Goal: Information Seeking & Learning: Find specific fact

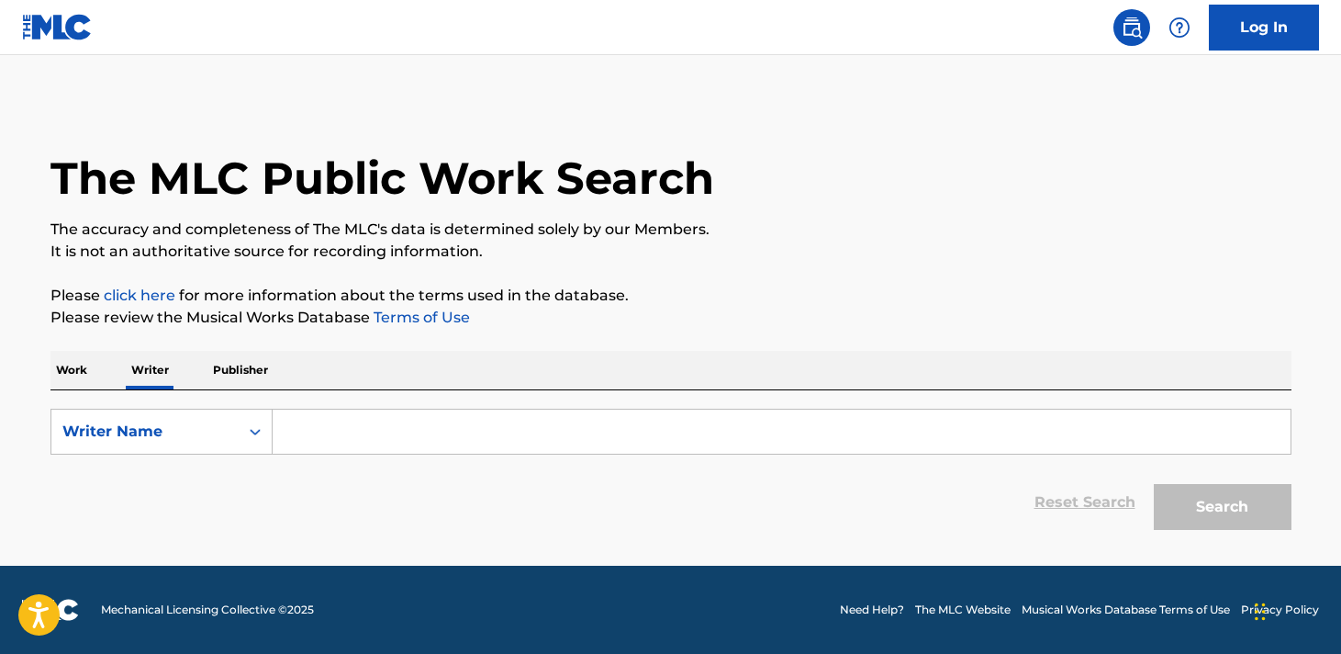
click at [338, 441] on input "Search Form" at bounding box center [782, 431] width 1018 height 44
paste input "[PERSON_NAME]"
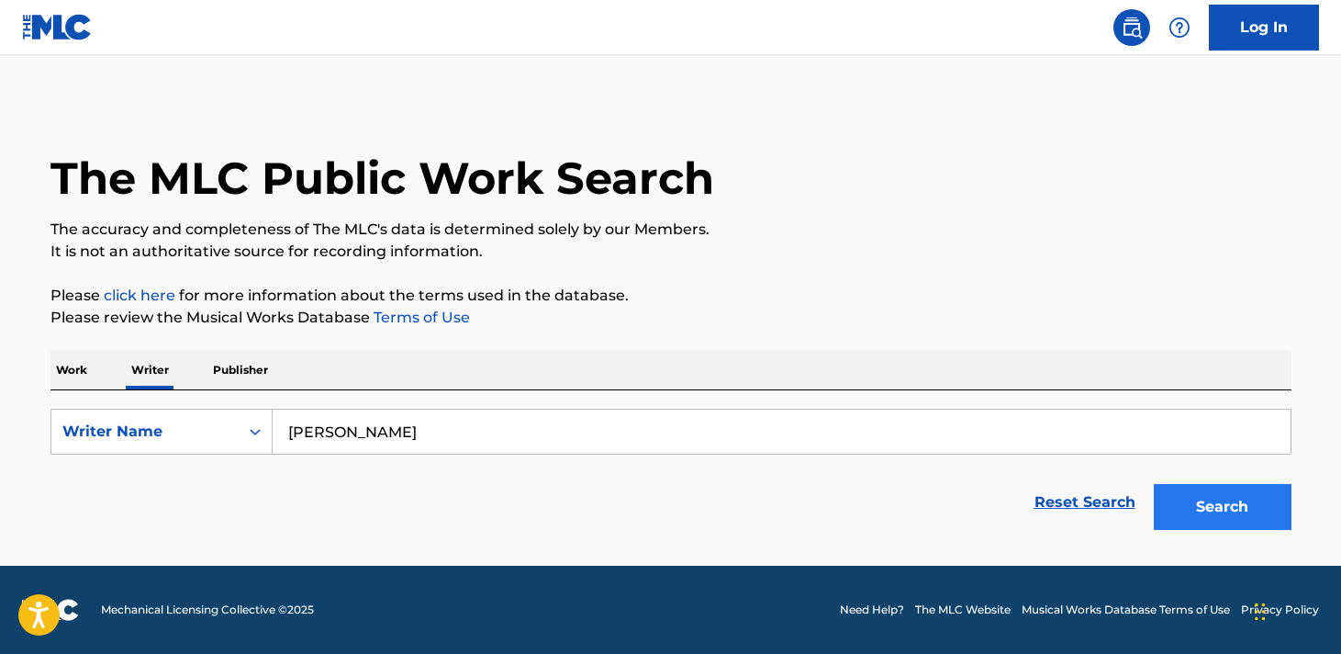
type input "[PERSON_NAME]"
click at [1235, 524] on button "Search" at bounding box center [1223, 507] width 138 height 46
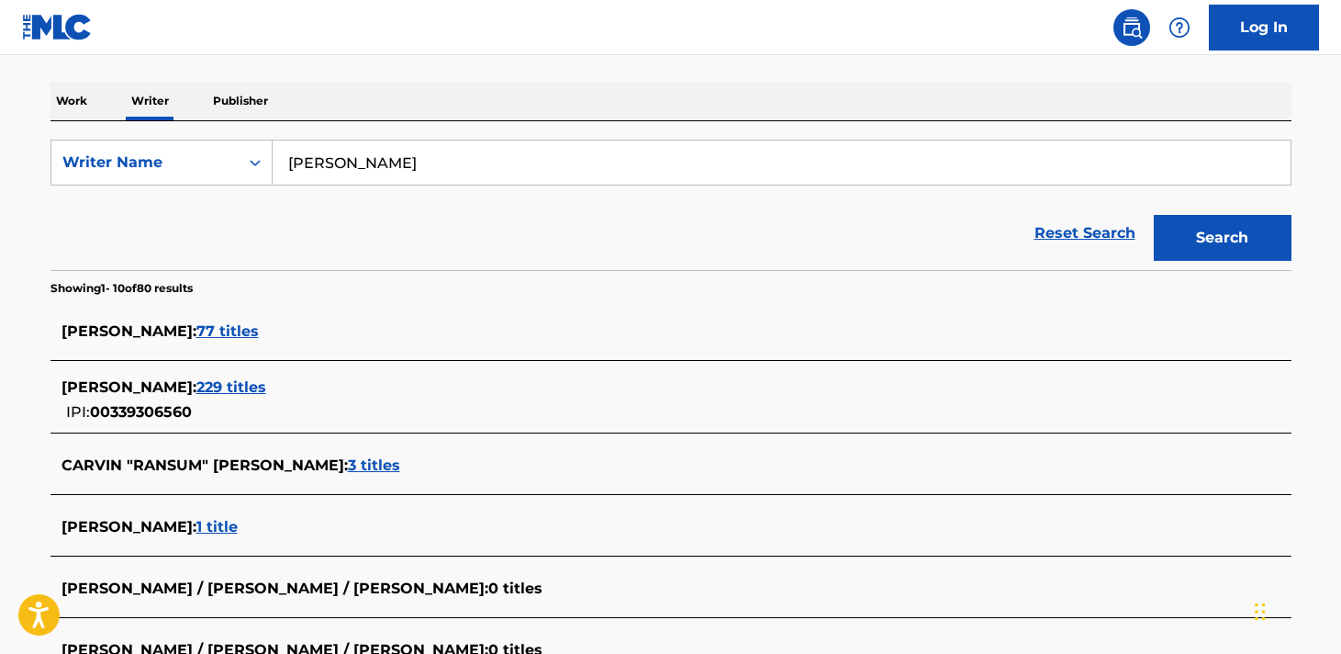
scroll to position [269, 1]
click at [257, 387] on span "229 titles" at bounding box center [231, 386] width 70 height 17
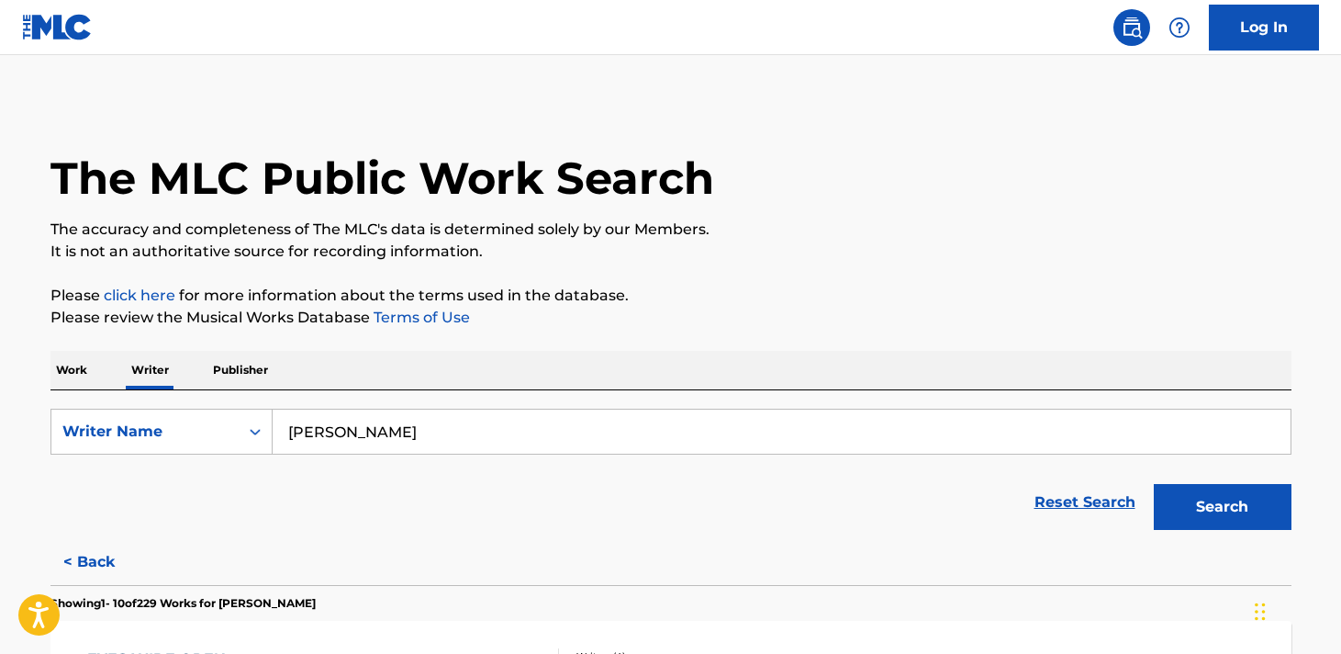
scroll to position [0, 0]
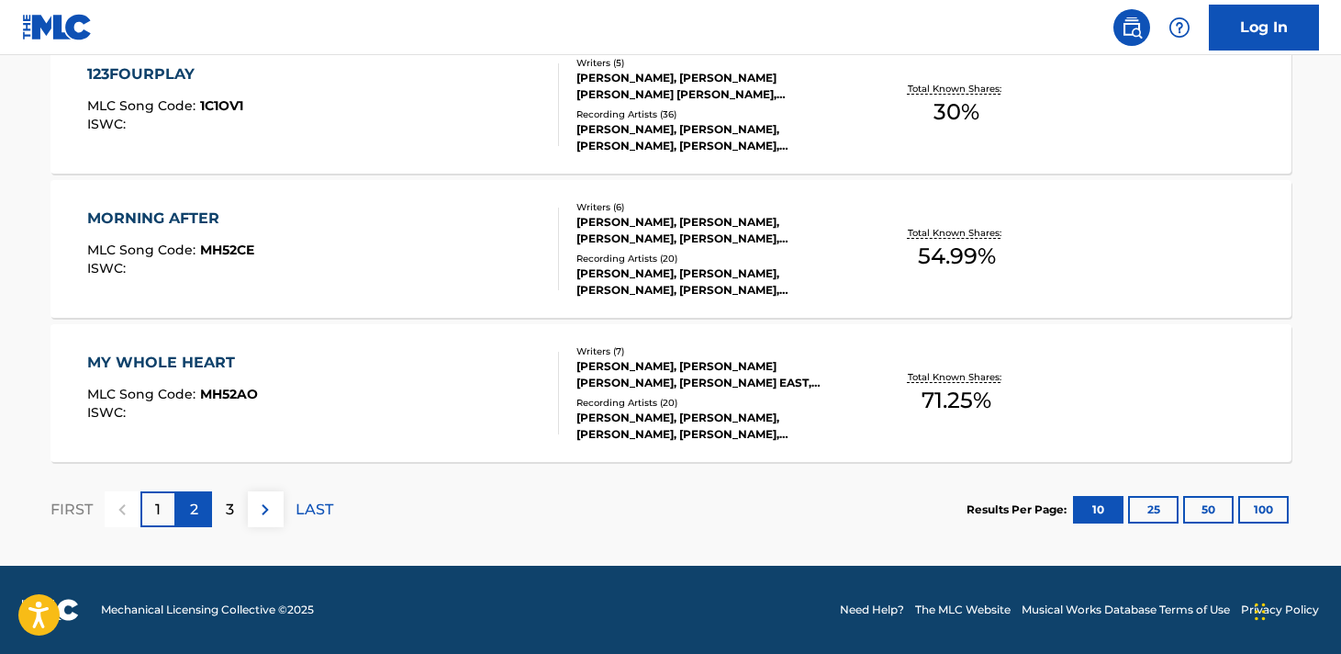
click at [194, 510] on p "2" at bounding box center [194, 509] width 8 height 22
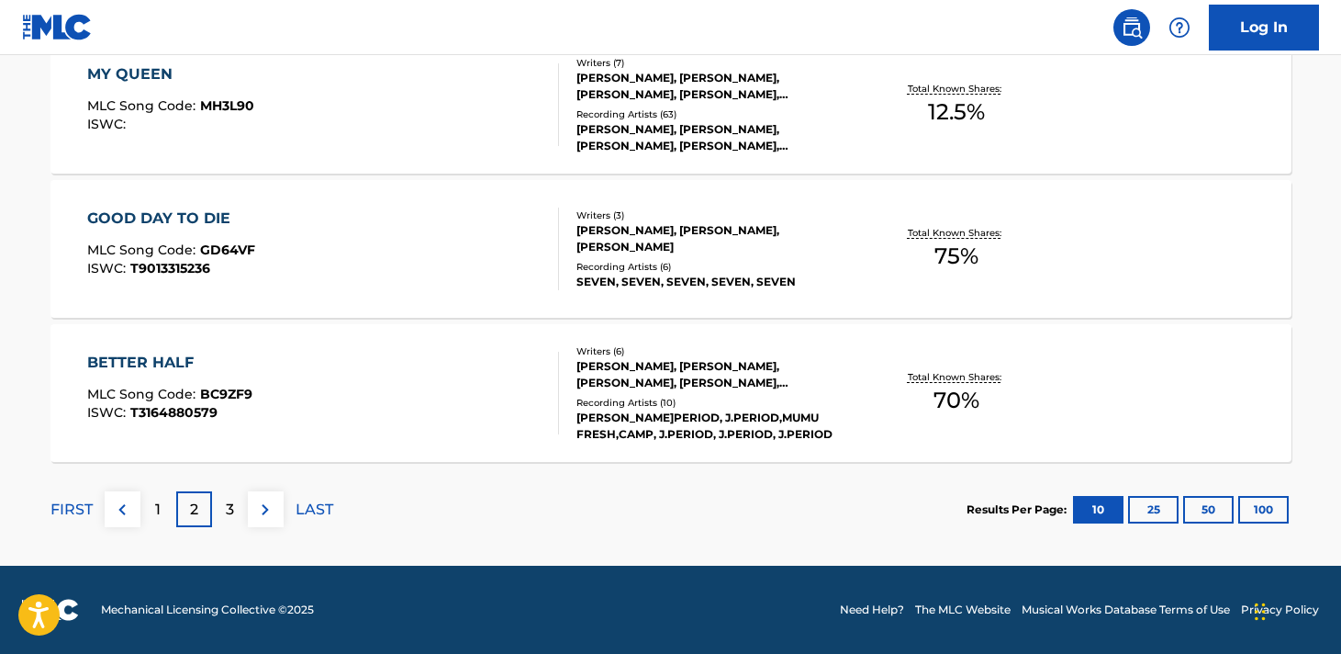
scroll to position [1593, 0]
click at [232, 514] on p "3" at bounding box center [230, 509] width 8 height 22
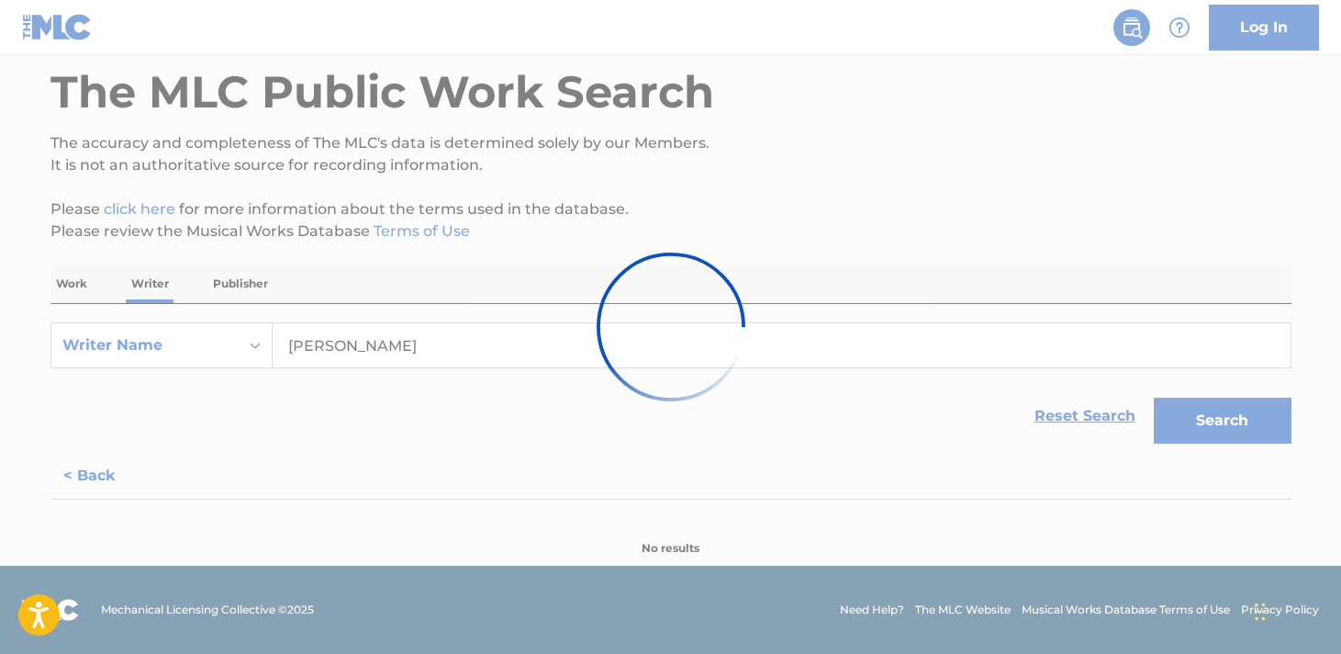
scroll to position [86, 0]
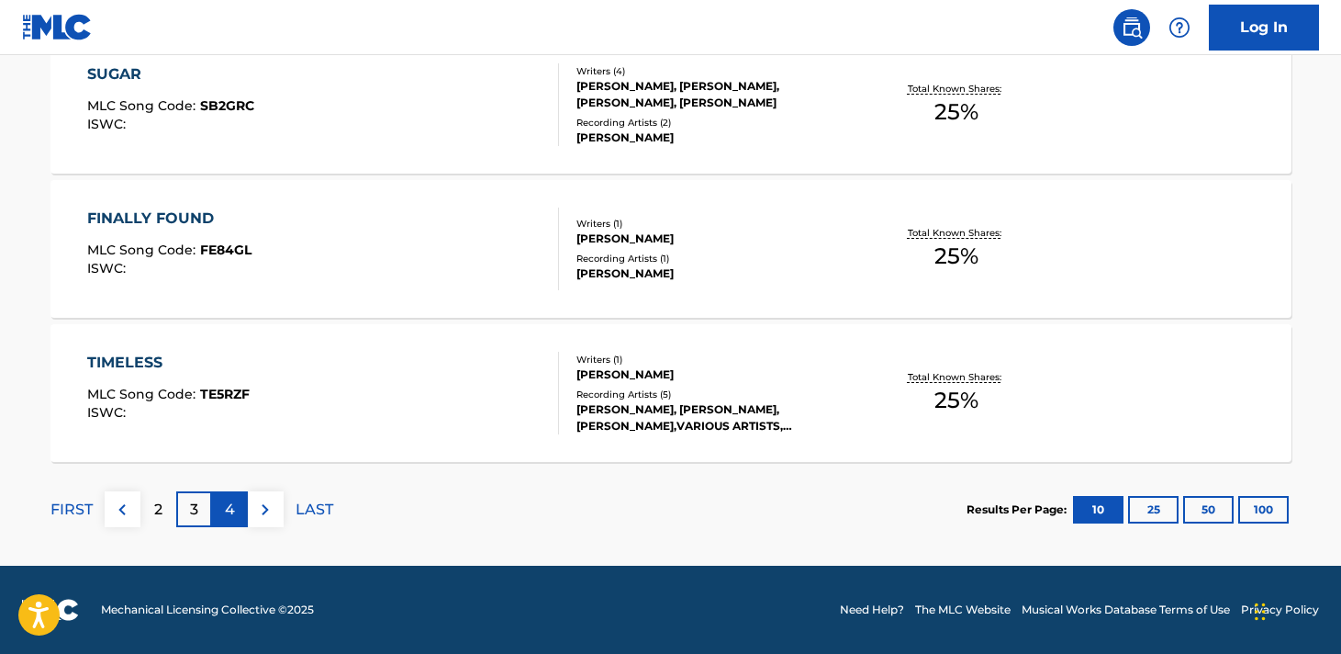
click at [233, 505] on p "4" at bounding box center [230, 509] width 10 height 22
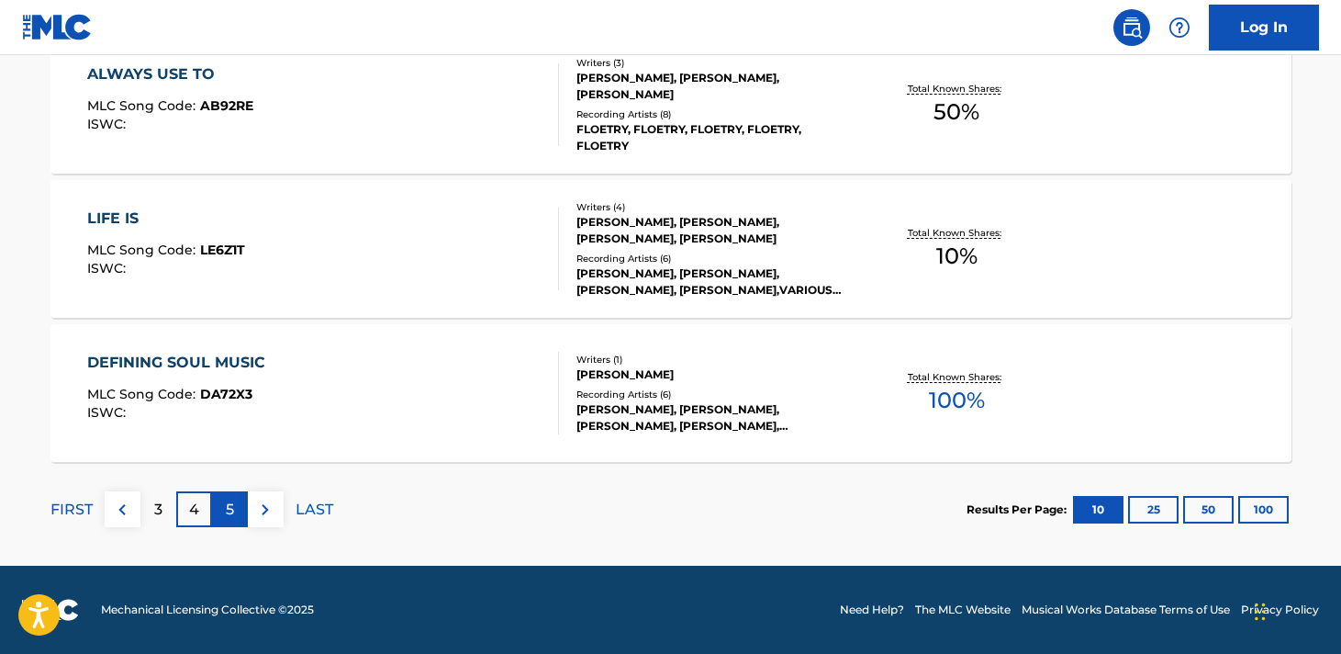
click at [232, 504] on p "5" at bounding box center [230, 509] width 8 height 22
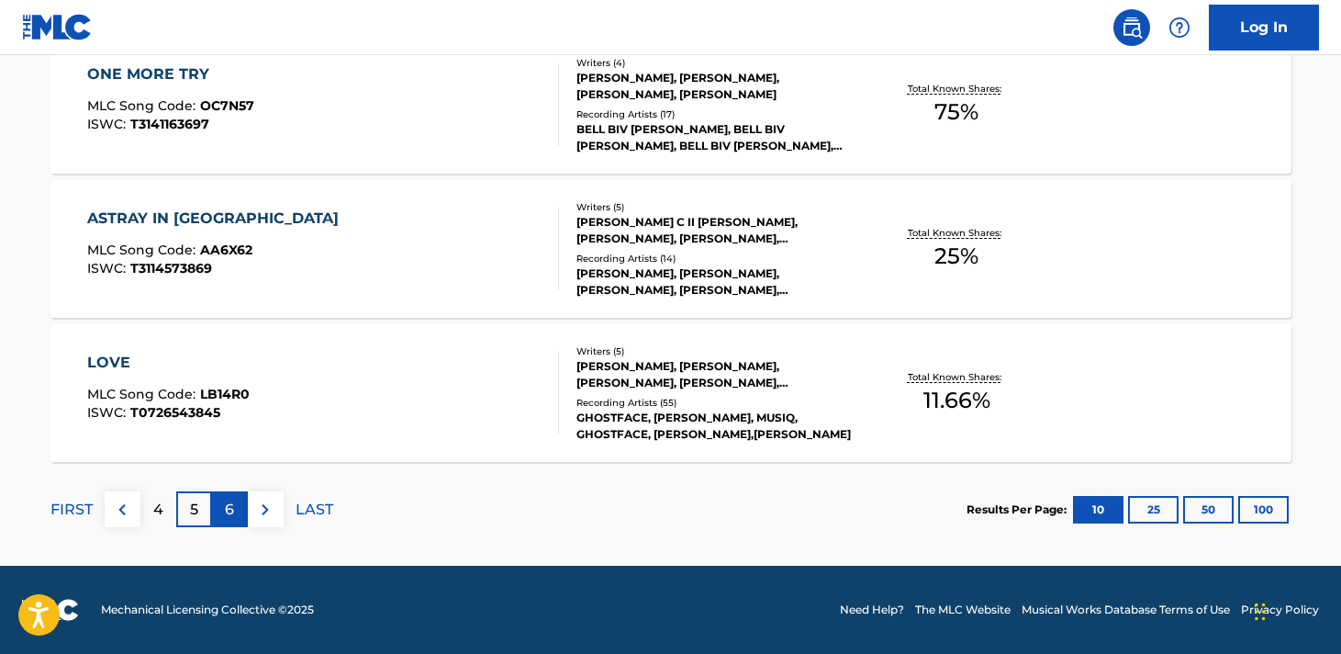
click at [233, 506] on p "6" at bounding box center [229, 509] width 9 height 22
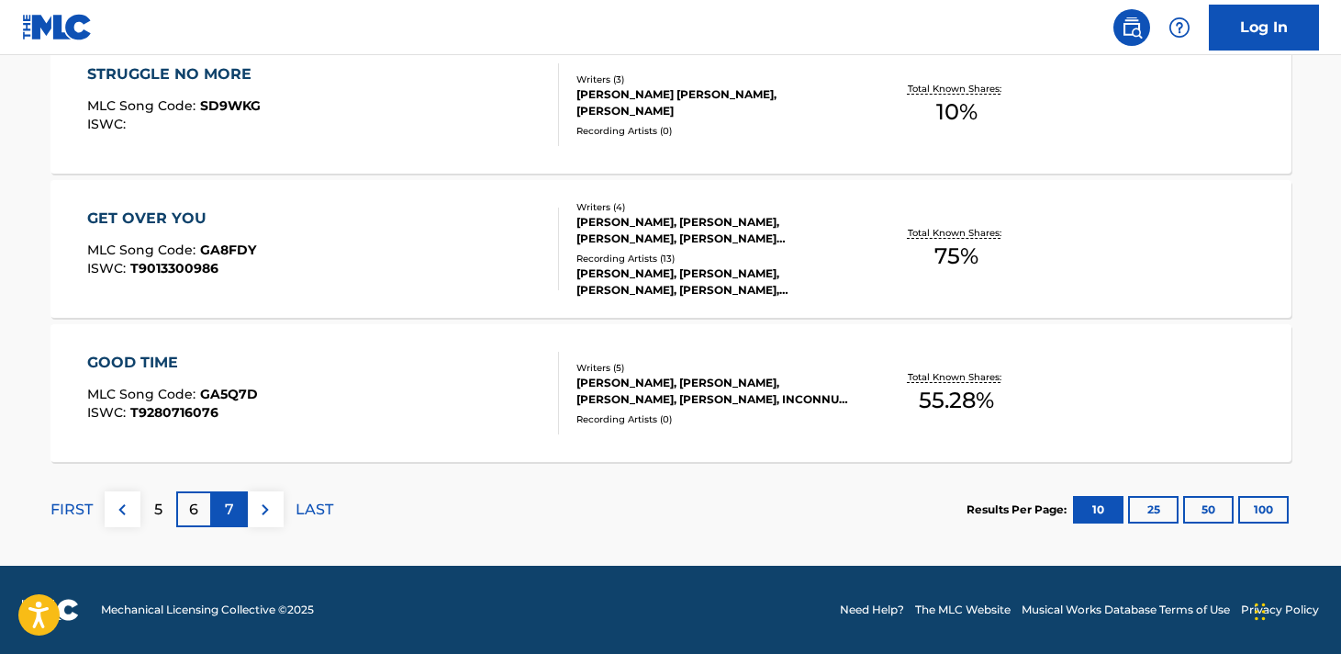
click at [228, 512] on p "7" at bounding box center [229, 509] width 9 height 22
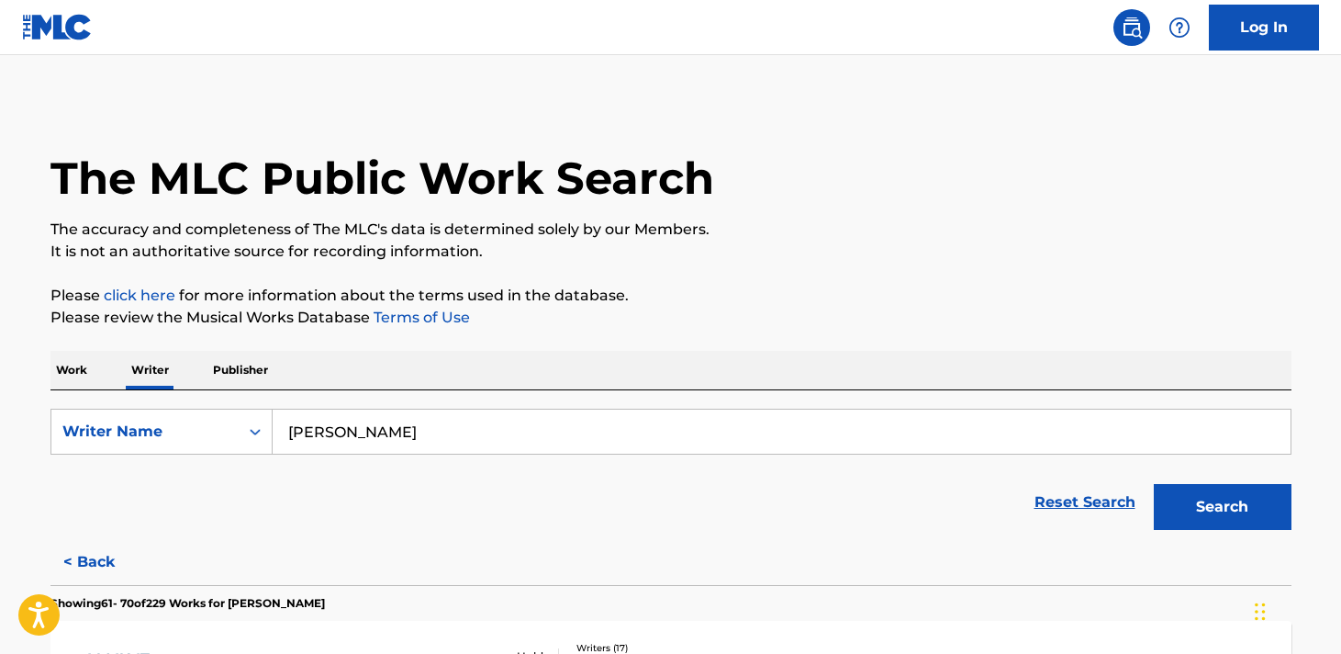
scroll to position [0, 0]
click at [73, 27] on img at bounding box center [57, 27] width 71 height 27
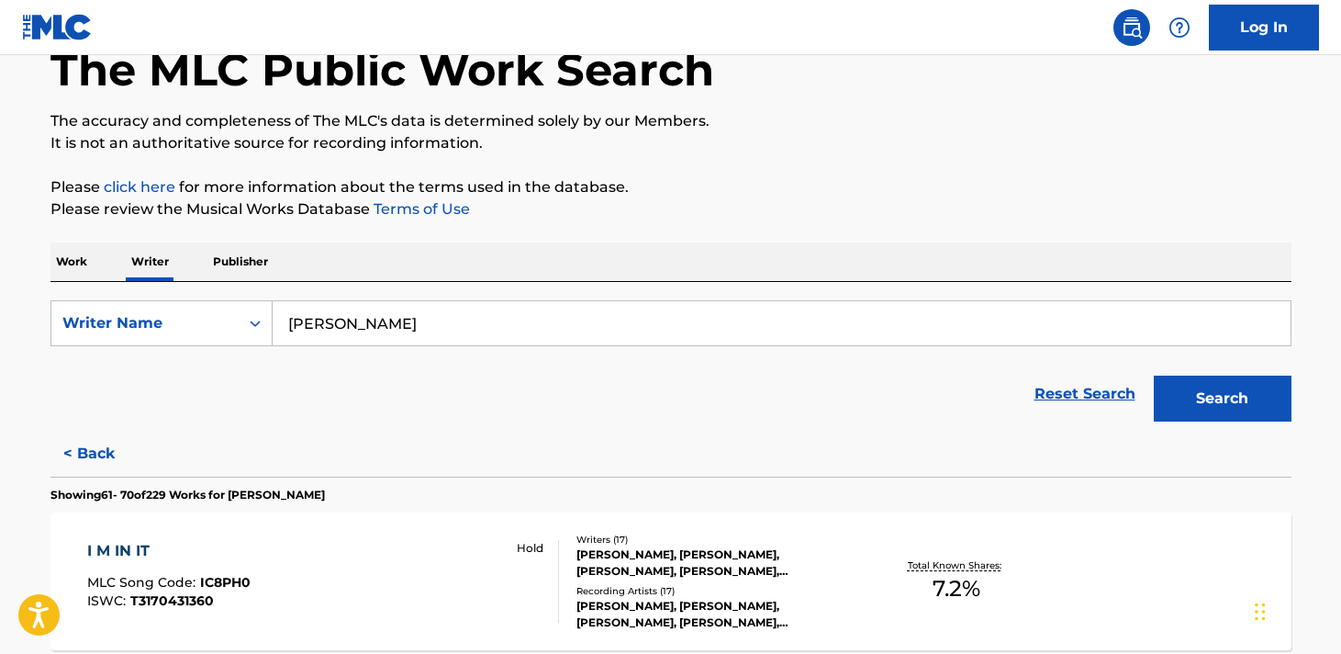
scroll to position [112, 0]
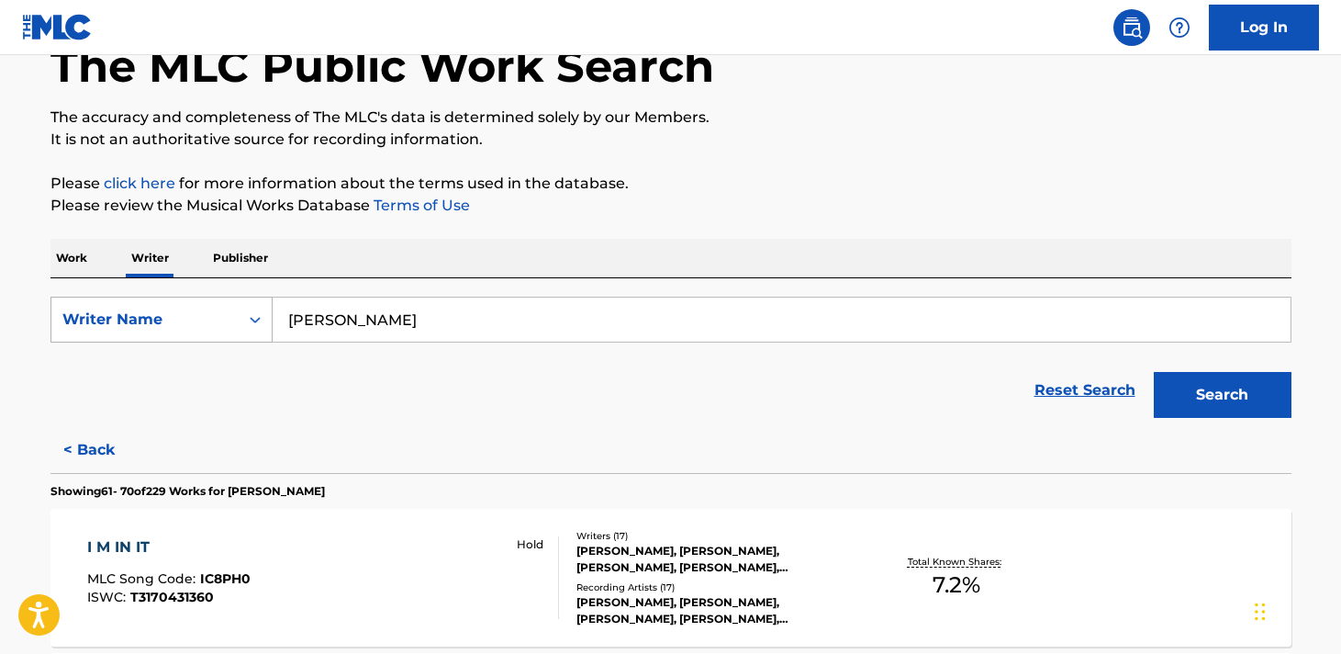
click at [258, 321] on icon "Search Form" at bounding box center [255, 319] width 18 height 18
click at [489, 318] on input "[PERSON_NAME]" at bounding box center [782, 319] width 1018 height 44
click at [1221, 401] on button "Search" at bounding box center [1223, 395] width 138 height 46
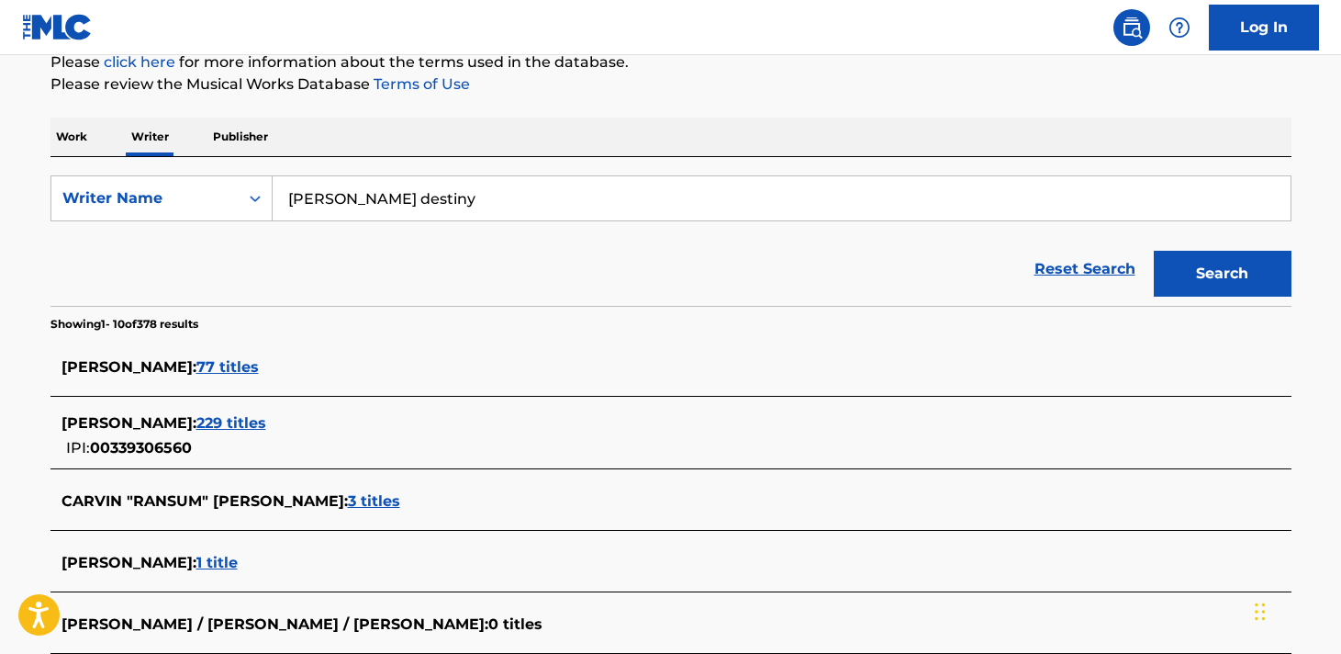
scroll to position [221, 0]
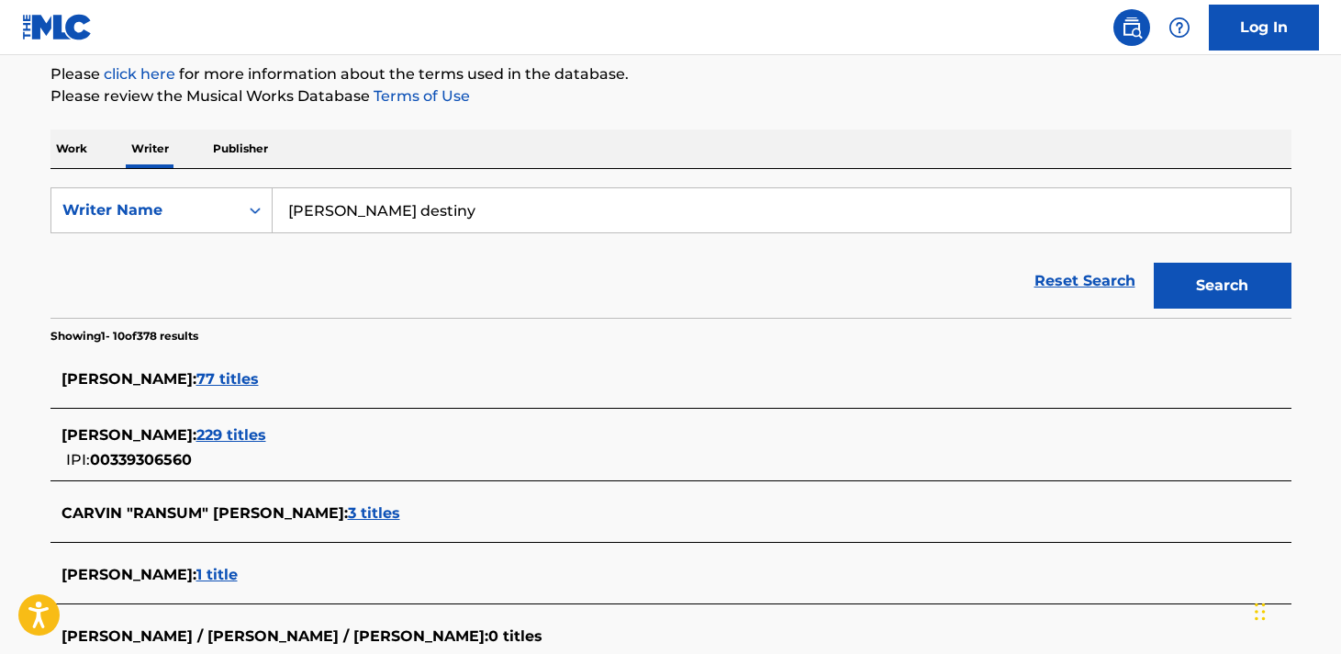
click at [253, 435] on span "229 titles" at bounding box center [231, 434] width 70 height 17
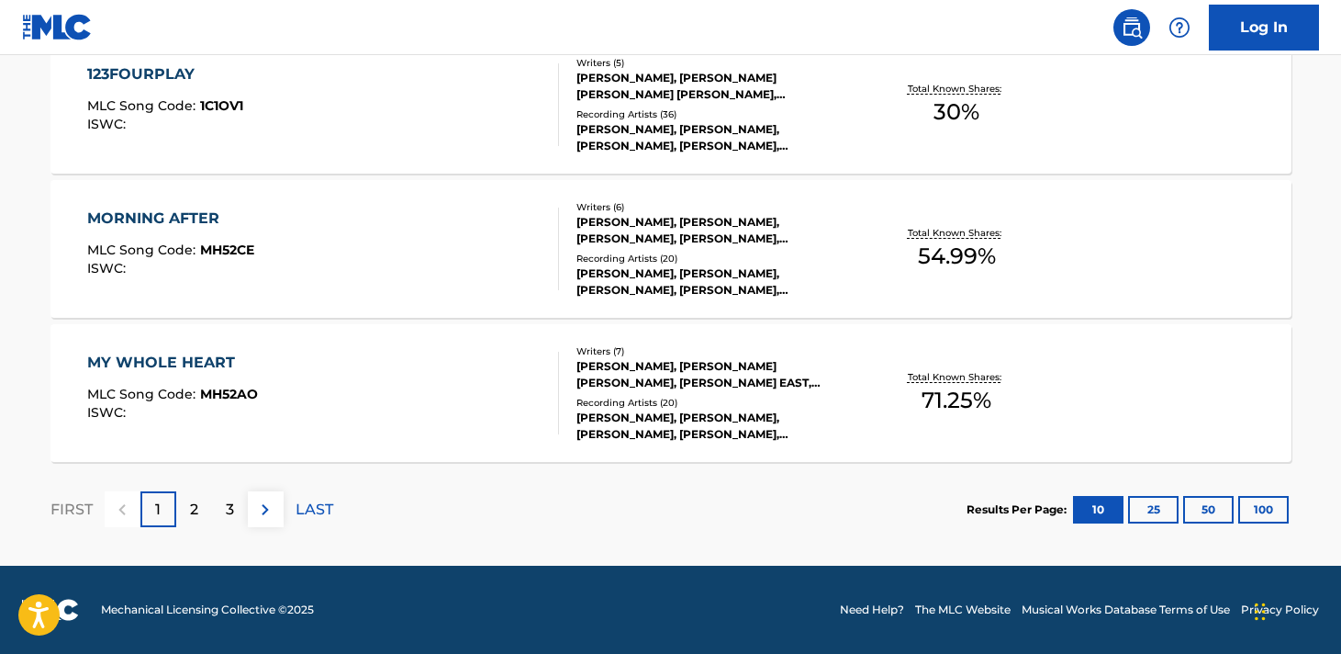
scroll to position [1593, 0]
click at [314, 509] on p "LAST" at bounding box center [315, 509] width 38 height 22
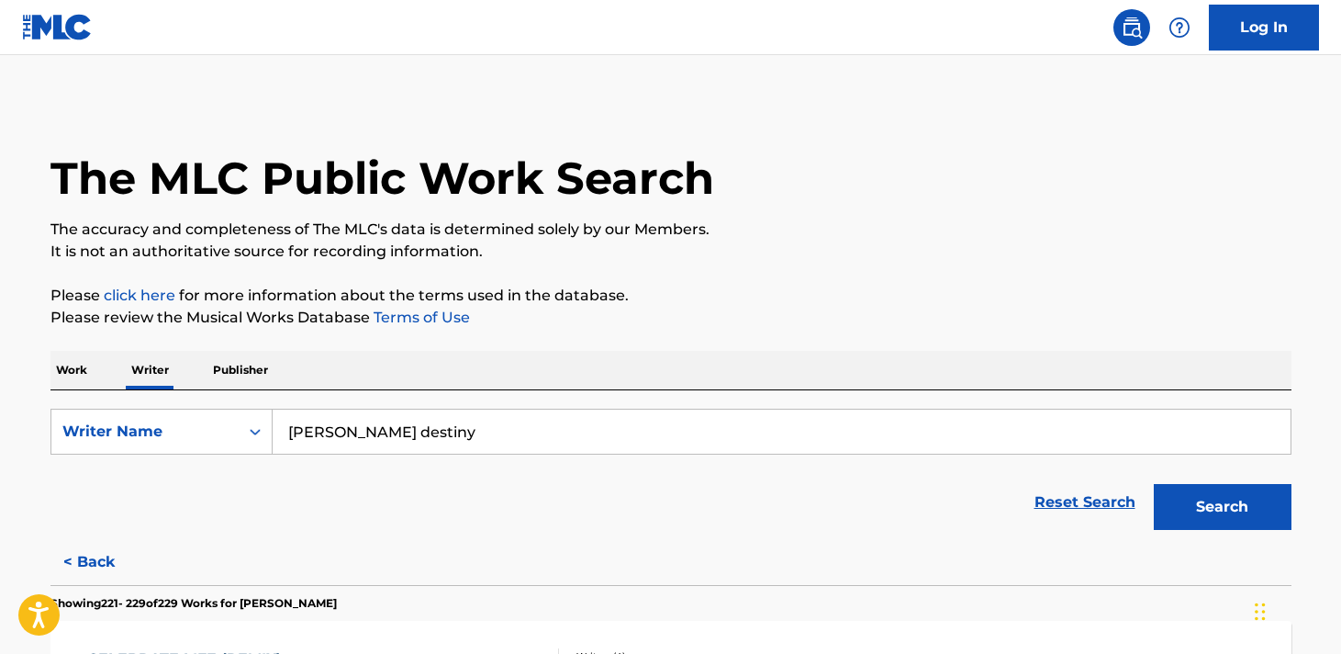
scroll to position [0, 0]
click at [482, 429] on input "[PERSON_NAME] destiny" at bounding box center [782, 431] width 1018 height 44
type input "[PERSON_NAME]"
drag, startPoint x: 472, startPoint y: 465, endPoint x: 518, endPoint y: 526, distance: 76.0
click at [518, 526] on div "Reset Search Search" at bounding box center [670, 501] width 1241 height 73
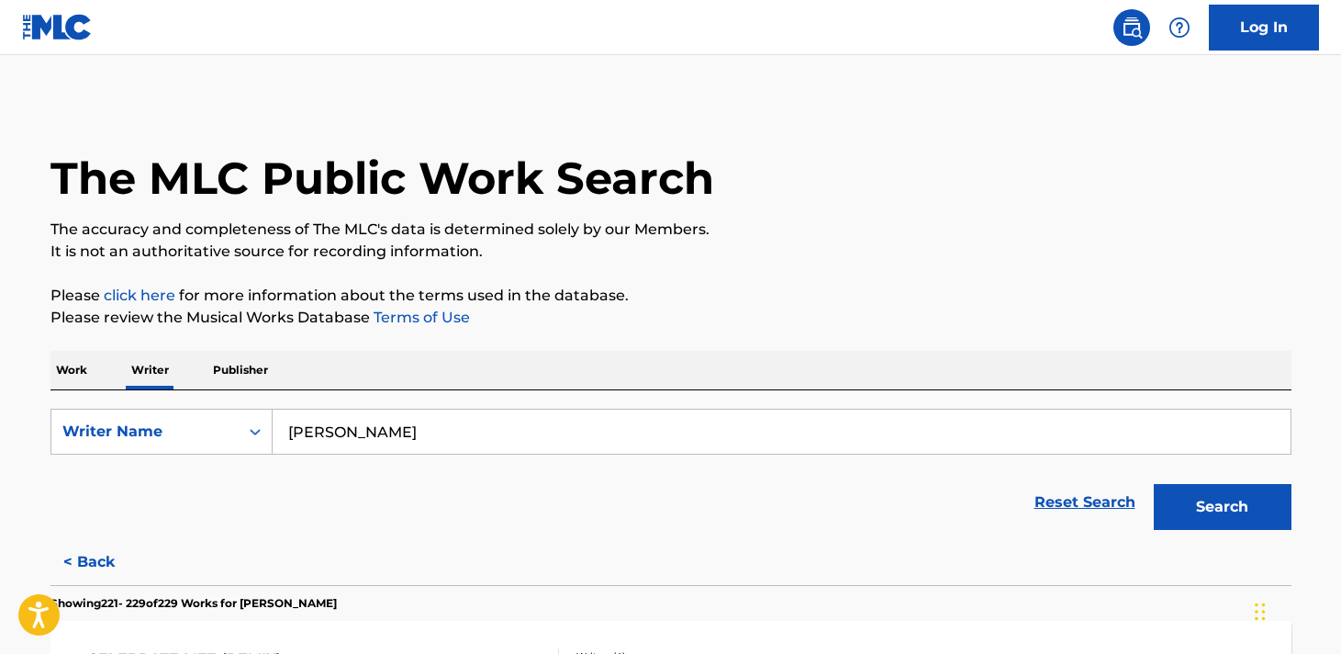
click at [1179, 510] on button "Search" at bounding box center [1223, 507] width 138 height 46
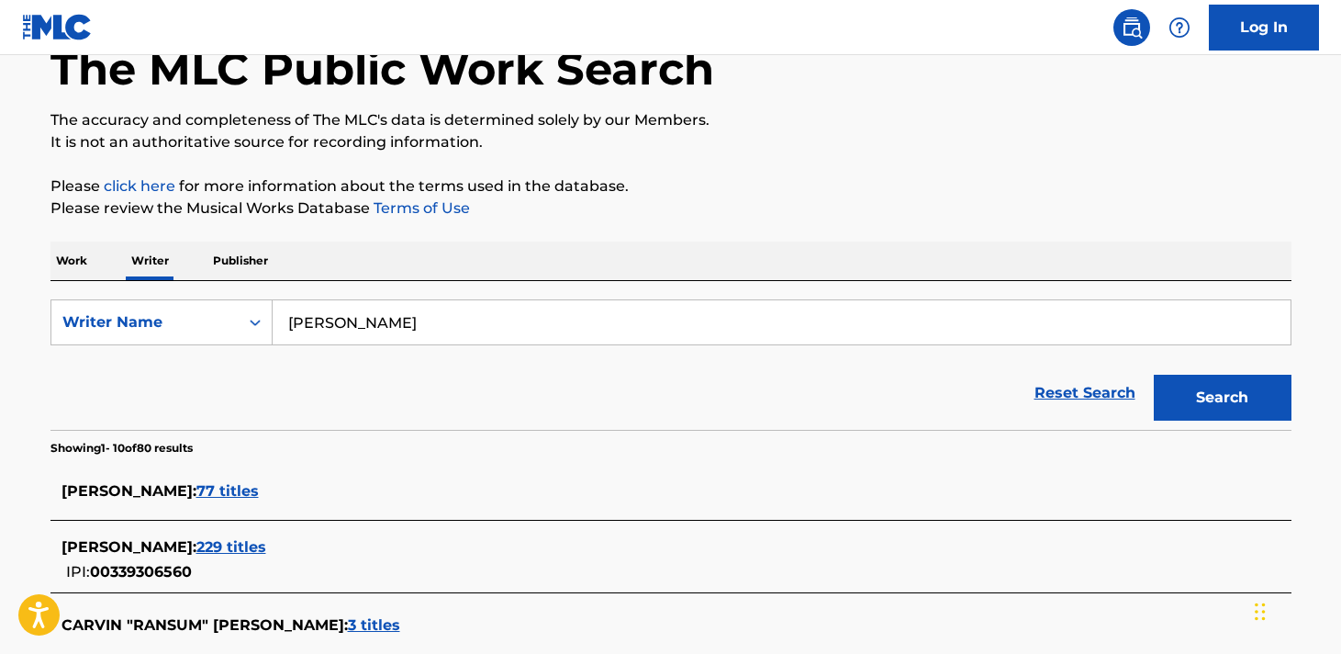
scroll to position [144, 0]
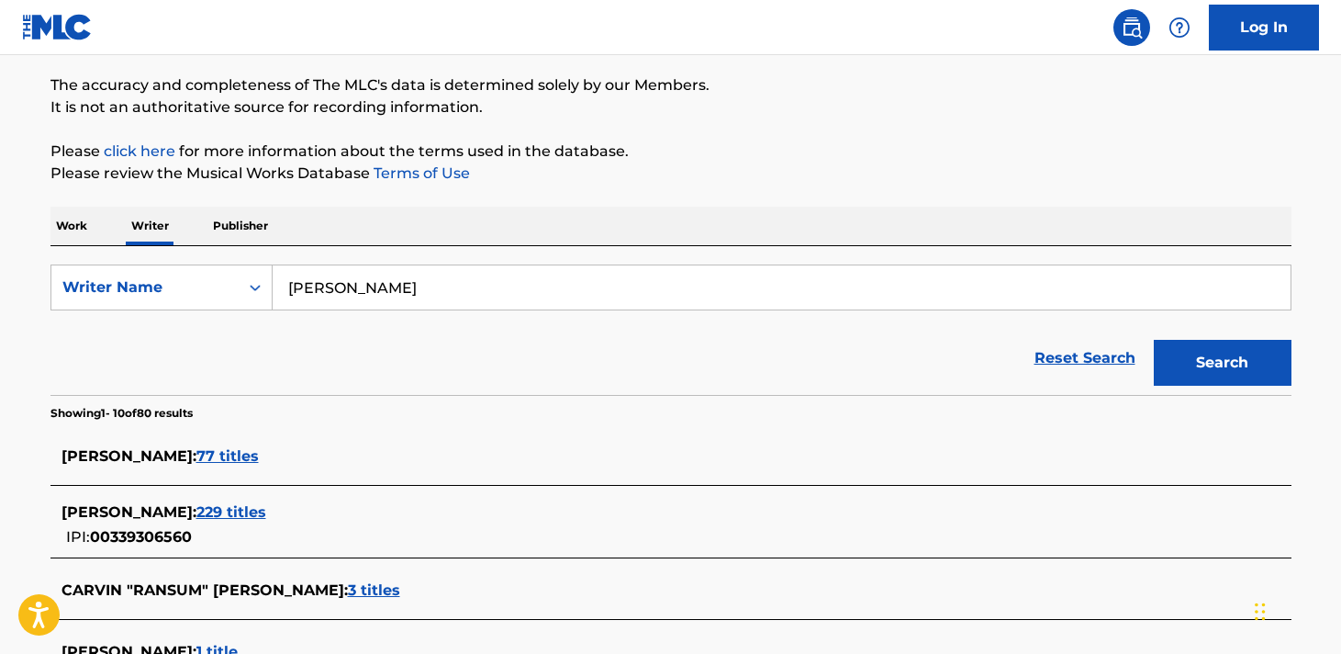
click at [248, 453] on span "77 titles" at bounding box center [227, 455] width 62 height 17
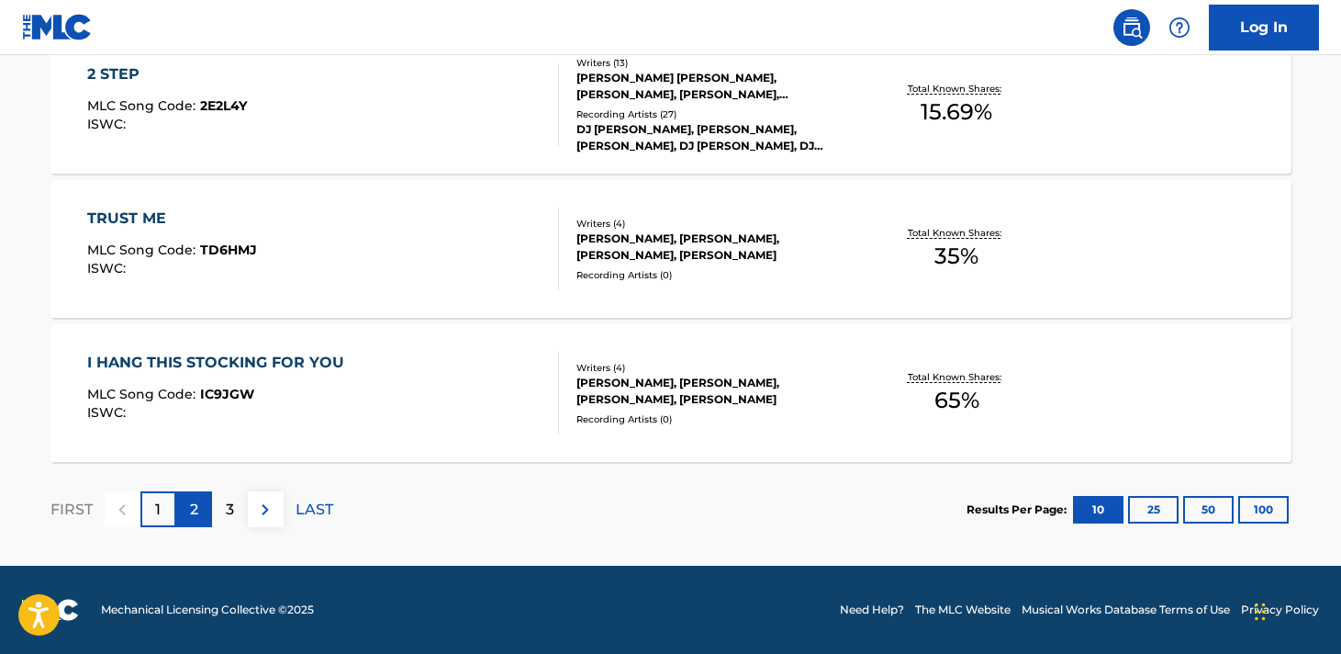
click at [191, 511] on p "2" at bounding box center [194, 509] width 8 height 22
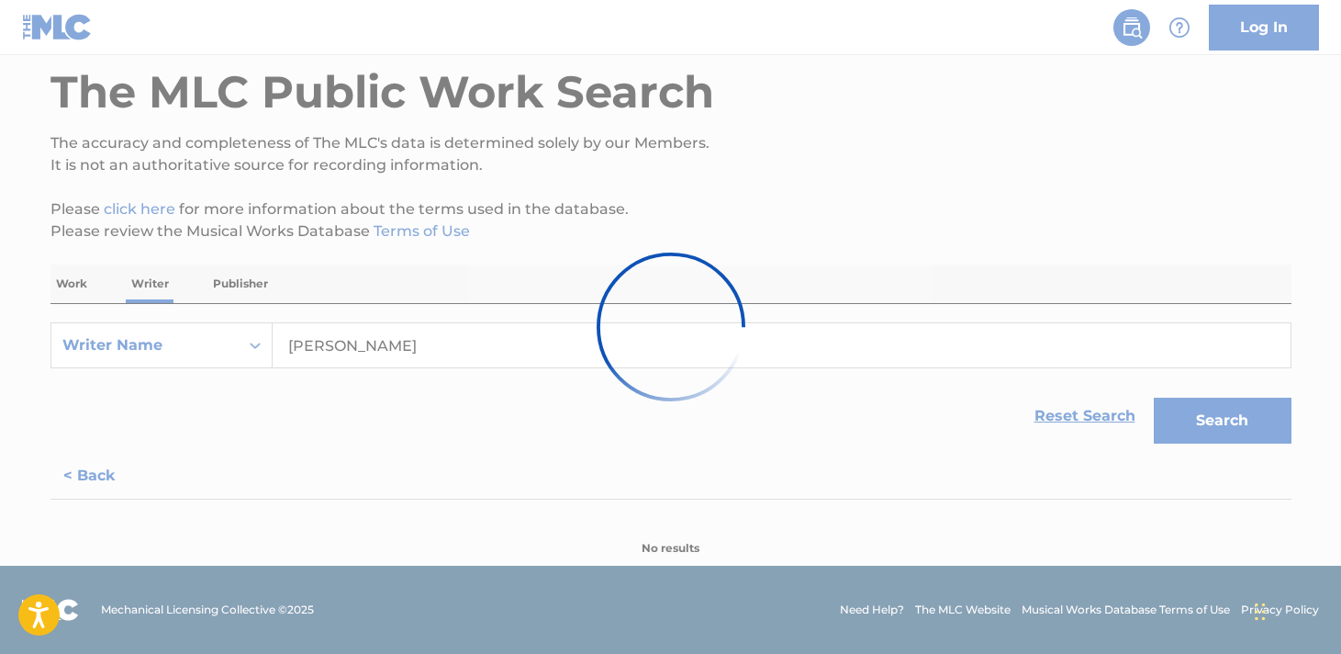
scroll to position [86, 0]
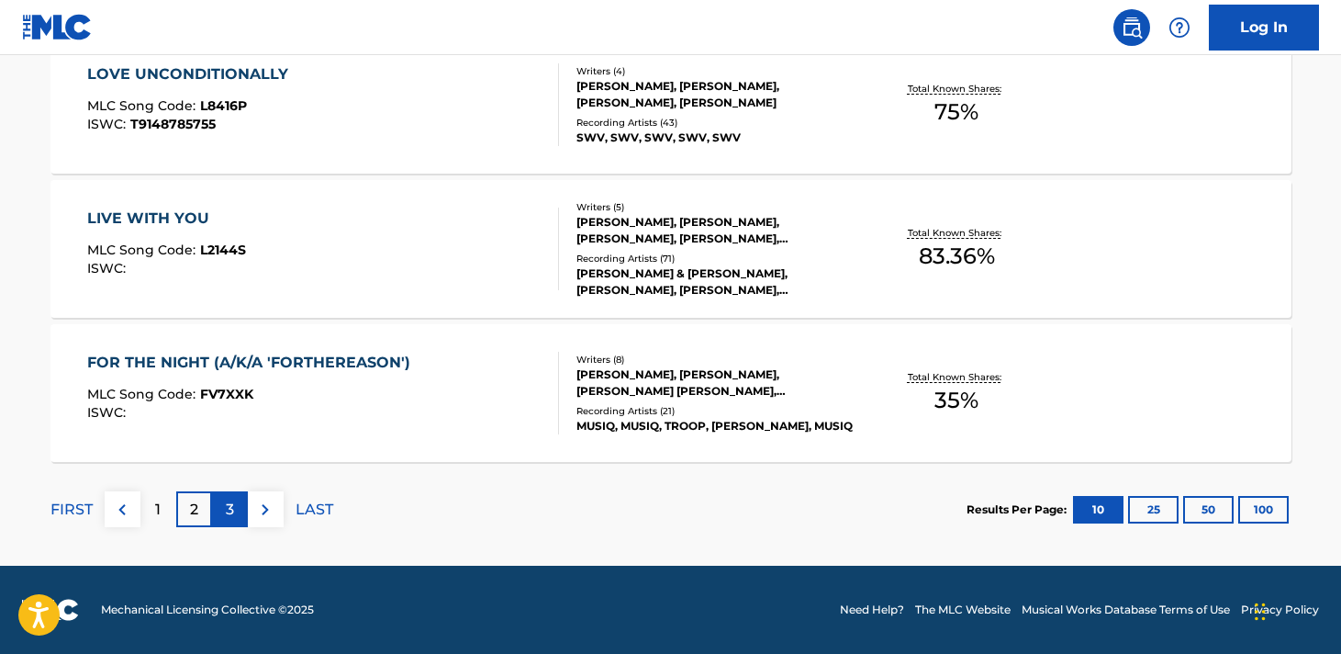
click at [229, 503] on p "3" at bounding box center [230, 509] width 8 height 22
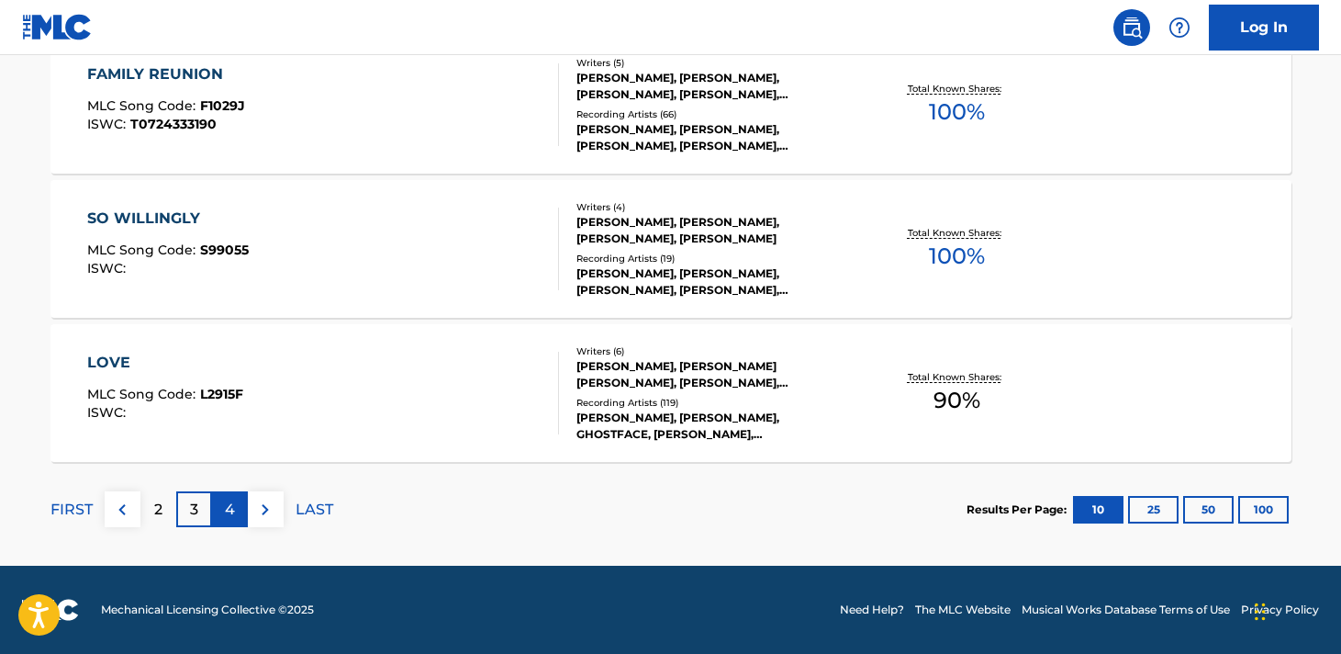
click at [229, 508] on p "4" at bounding box center [230, 509] width 10 height 22
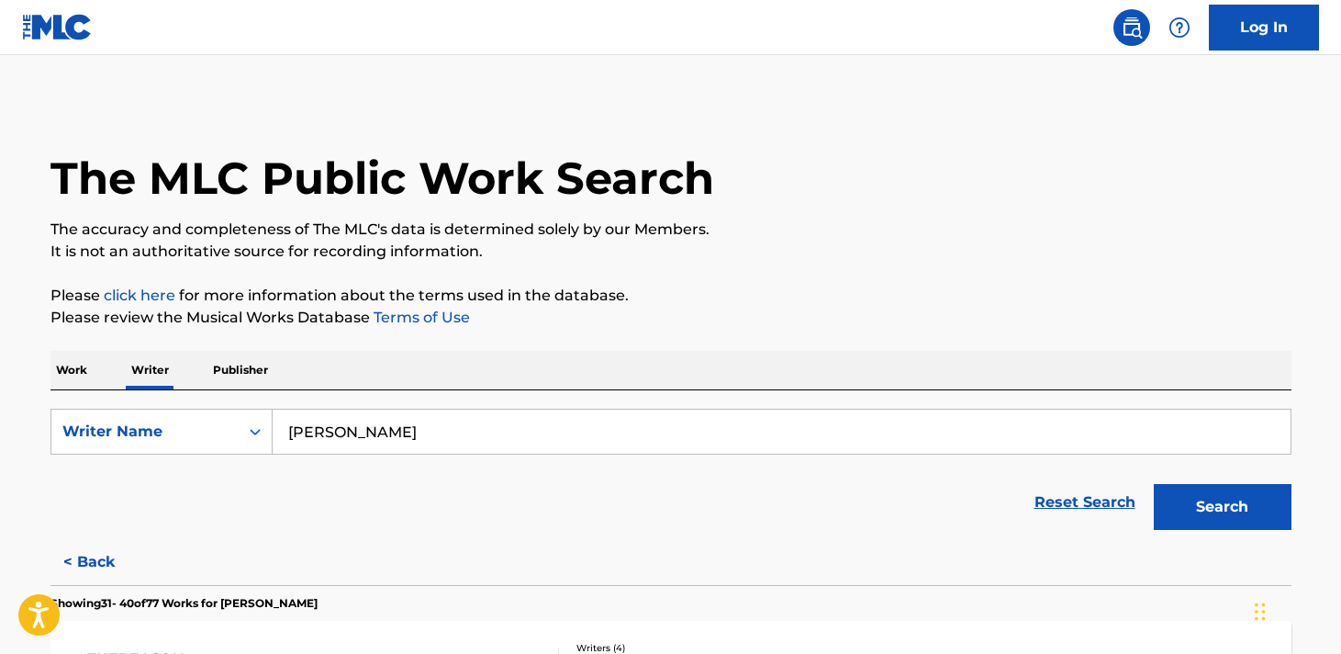
scroll to position [0, 0]
click at [73, 369] on p "Work" at bounding box center [71, 370] width 42 height 39
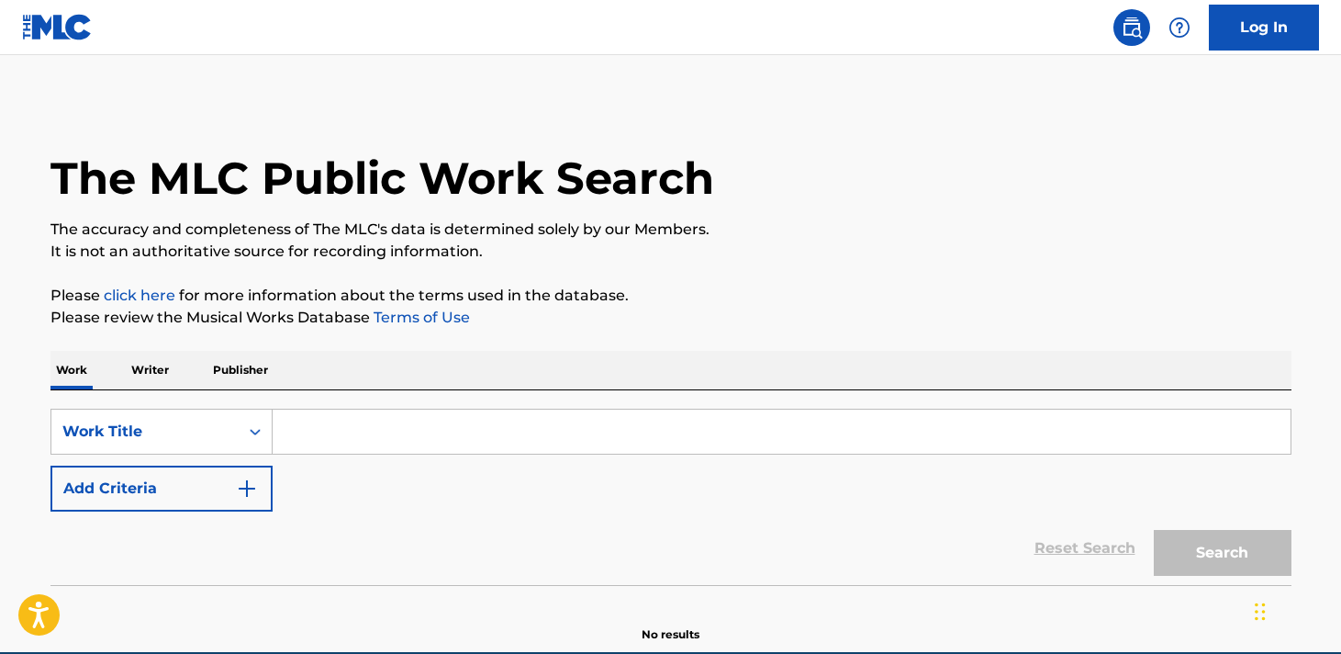
click at [317, 431] on input "Search Form" at bounding box center [782, 431] width 1018 height 44
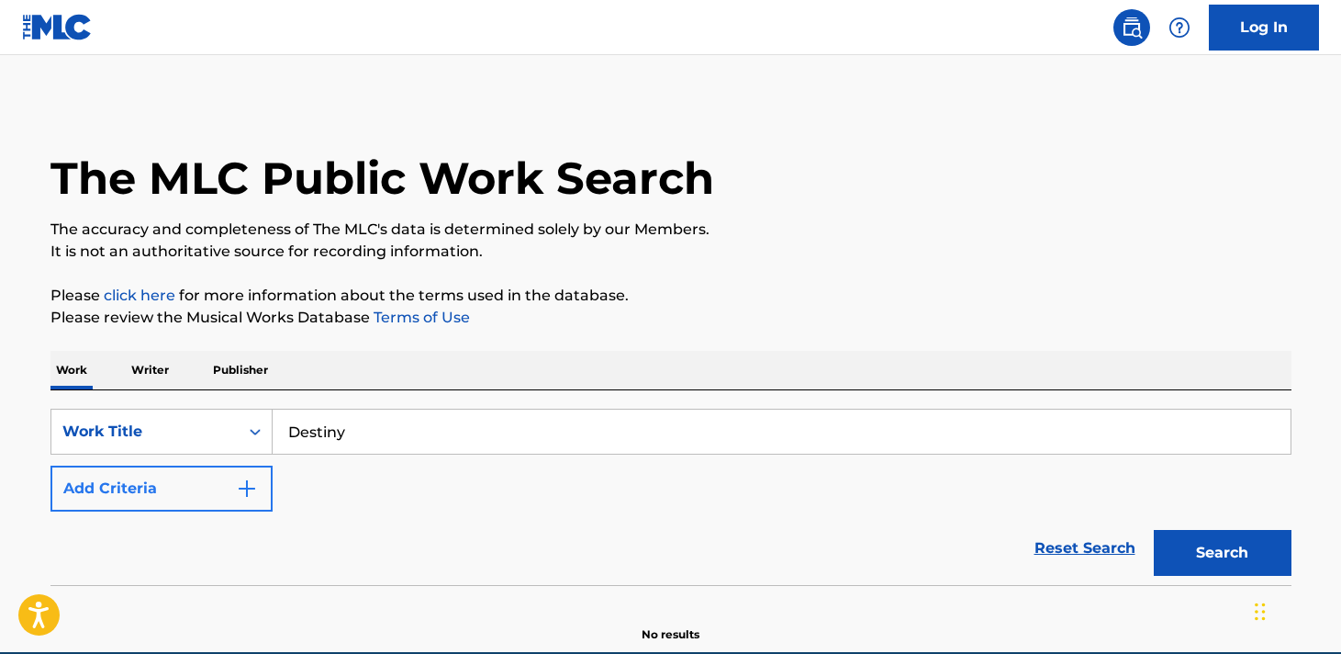
type input "Destiny"
click at [249, 487] on img "Search Form" at bounding box center [247, 488] width 22 height 22
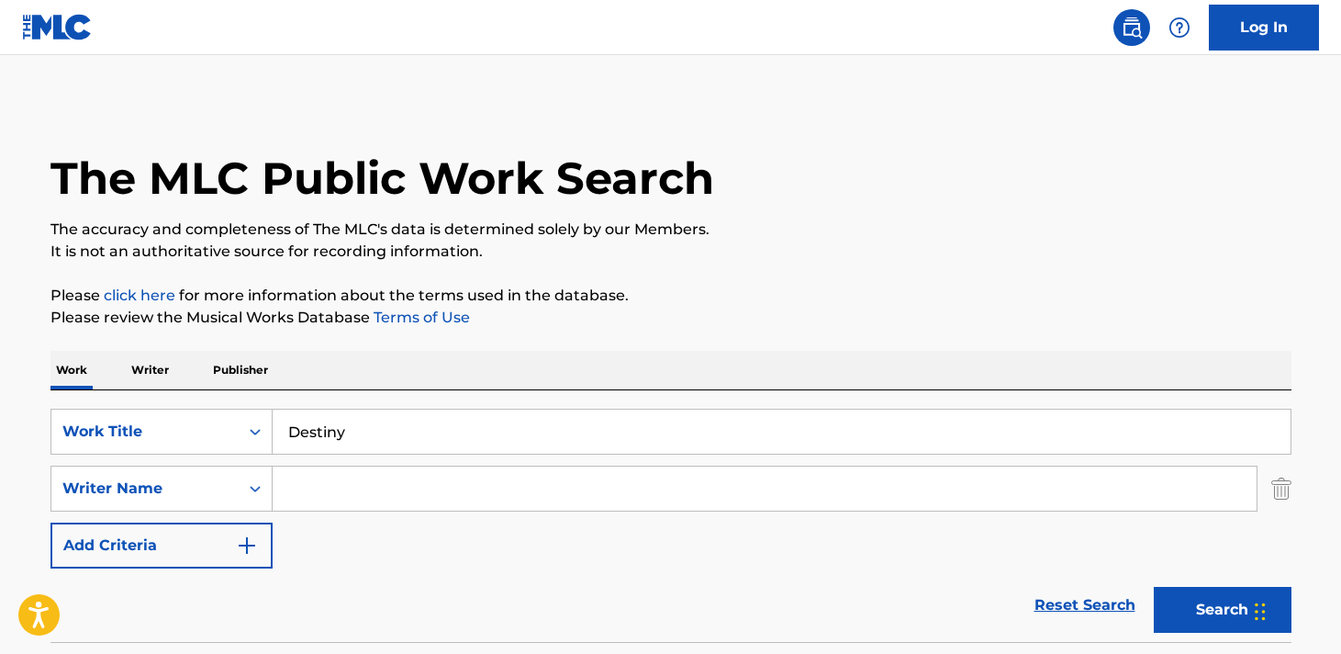
click at [326, 491] on input "Search Form" at bounding box center [765, 488] width 984 height 44
paste input "[PERSON_NAME]"
type input "[PERSON_NAME]"
click at [1189, 613] on button "Search" at bounding box center [1223, 610] width 138 height 46
click at [1179, 609] on button "Search" at bounding box center [1223, 610] width 138 height 46
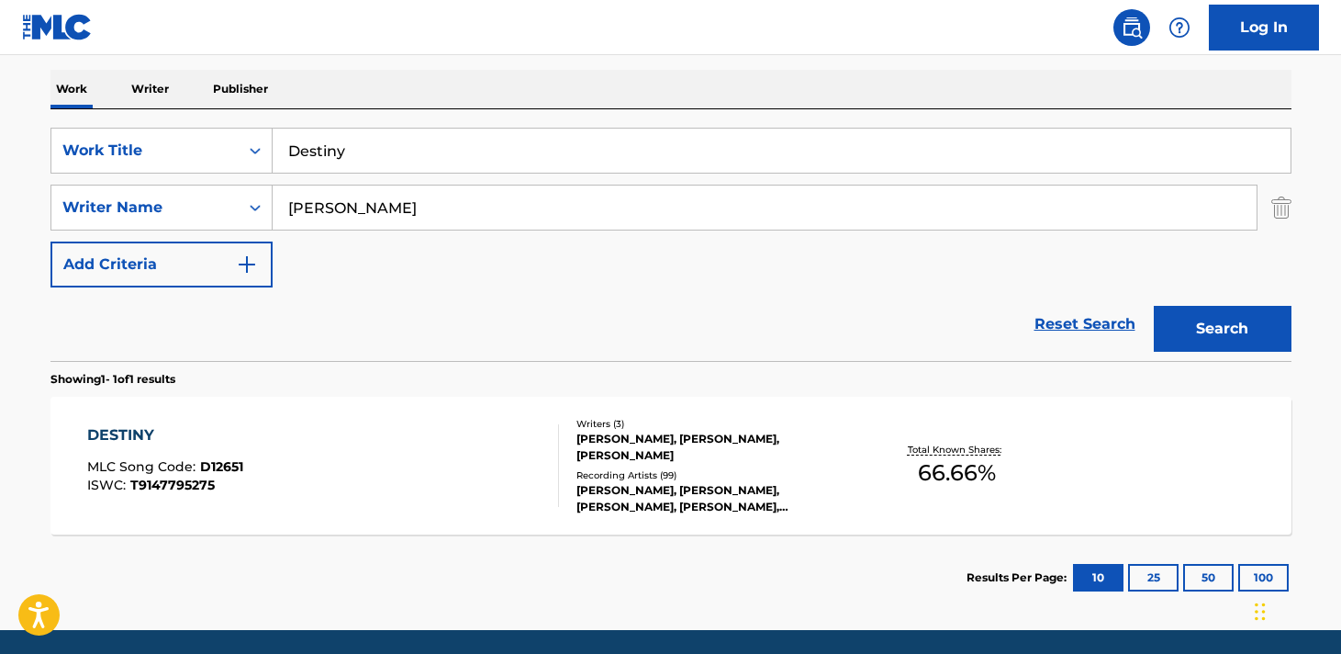
scroll to position [329, 0]
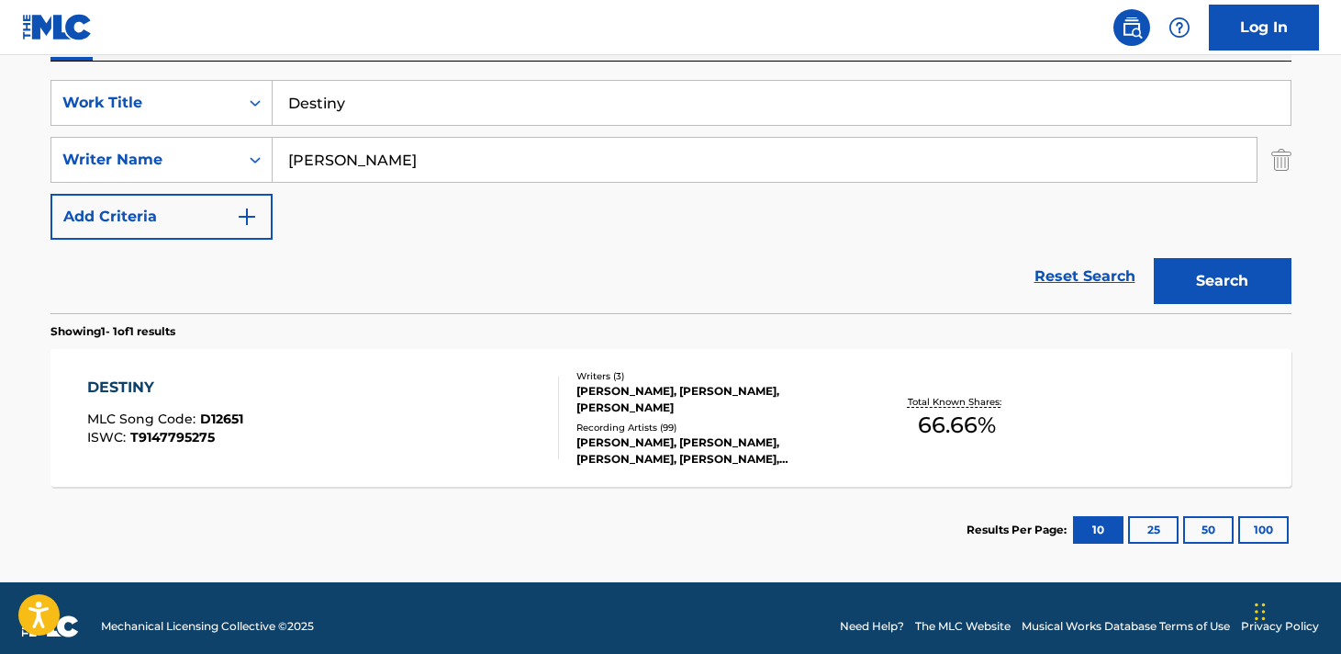
click at [386, 404] on div "DESTINY MLC Song Code : D12651 ISWC : T9147795275" at bounding box center [323, 417] width 472 height 83
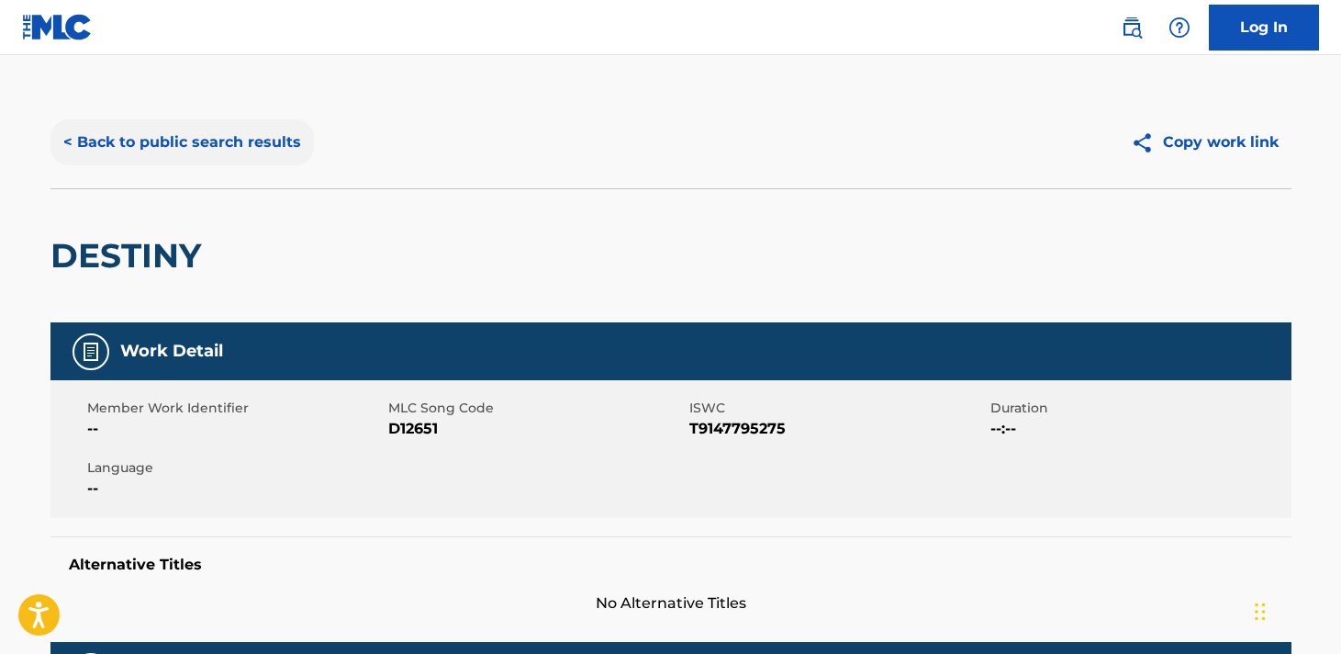
click at [173, 150] on button "< Back to public search results" at bounding box center [181, 142] width 263 height 46
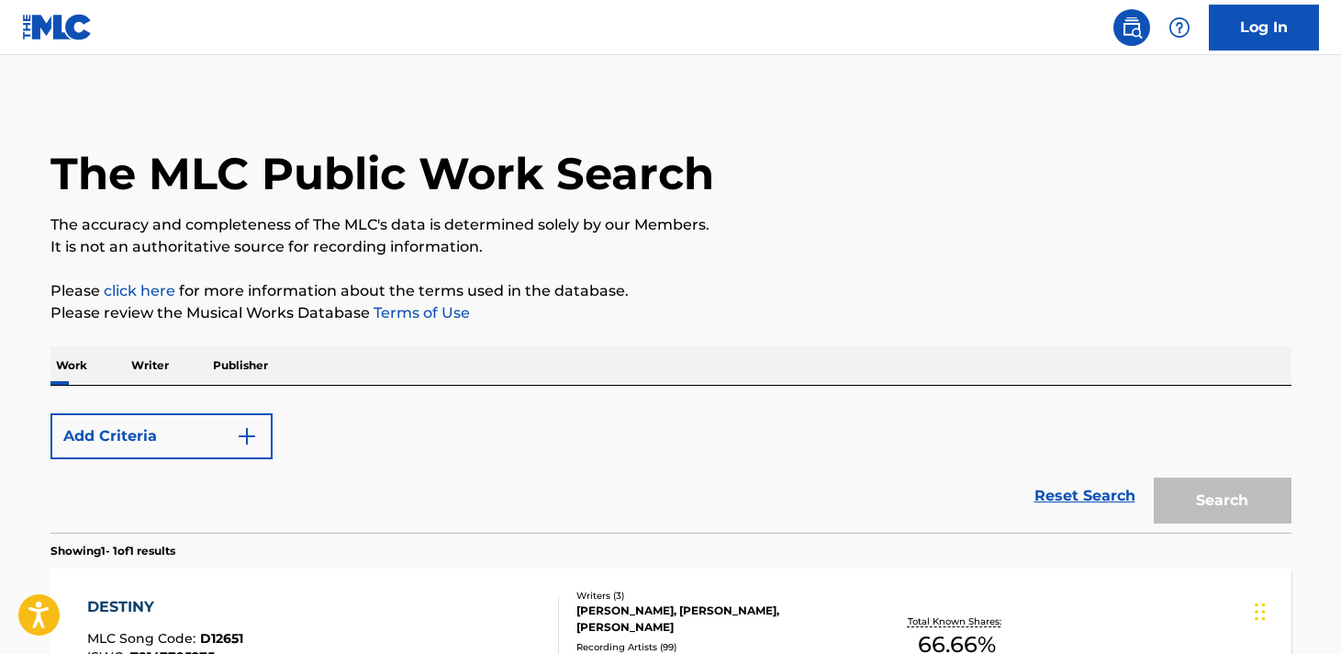
scroll to position [240, 0]
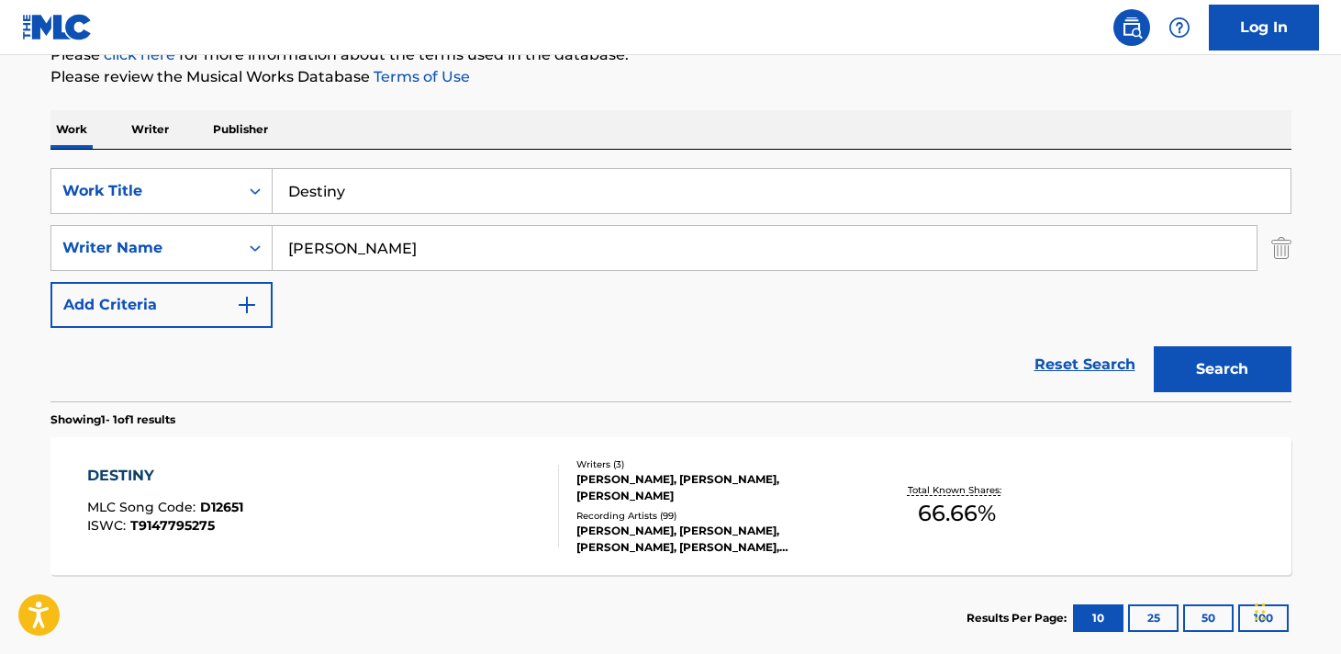
drag, startPoint x: 351, startPoint y: 187, endPoint x: 274, endPoint y: 185, distance: 76.2
click at [274, 185] on input "Destiny" at bounding box center [782, 191] width 1018 height 44
type input "Interlude"
click at [1191, 371] on button "Search" at bounding box center [1223, 369] width 138 height 46
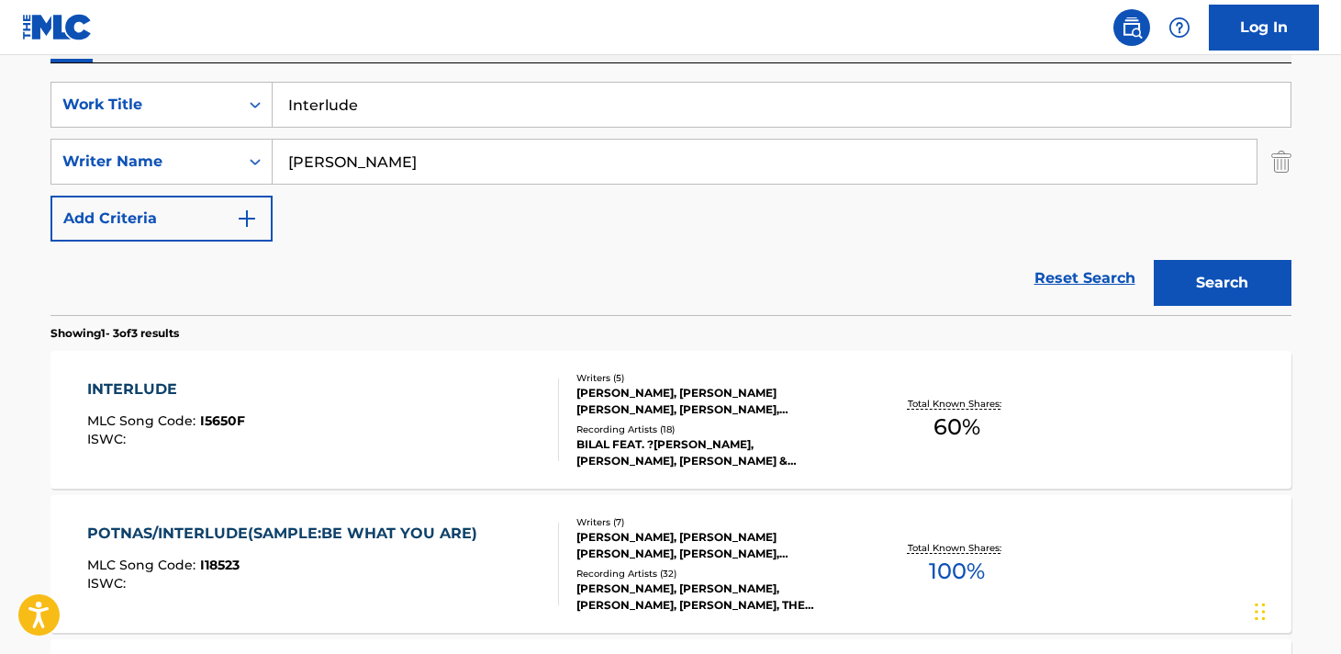
scroll to position [330, 0]
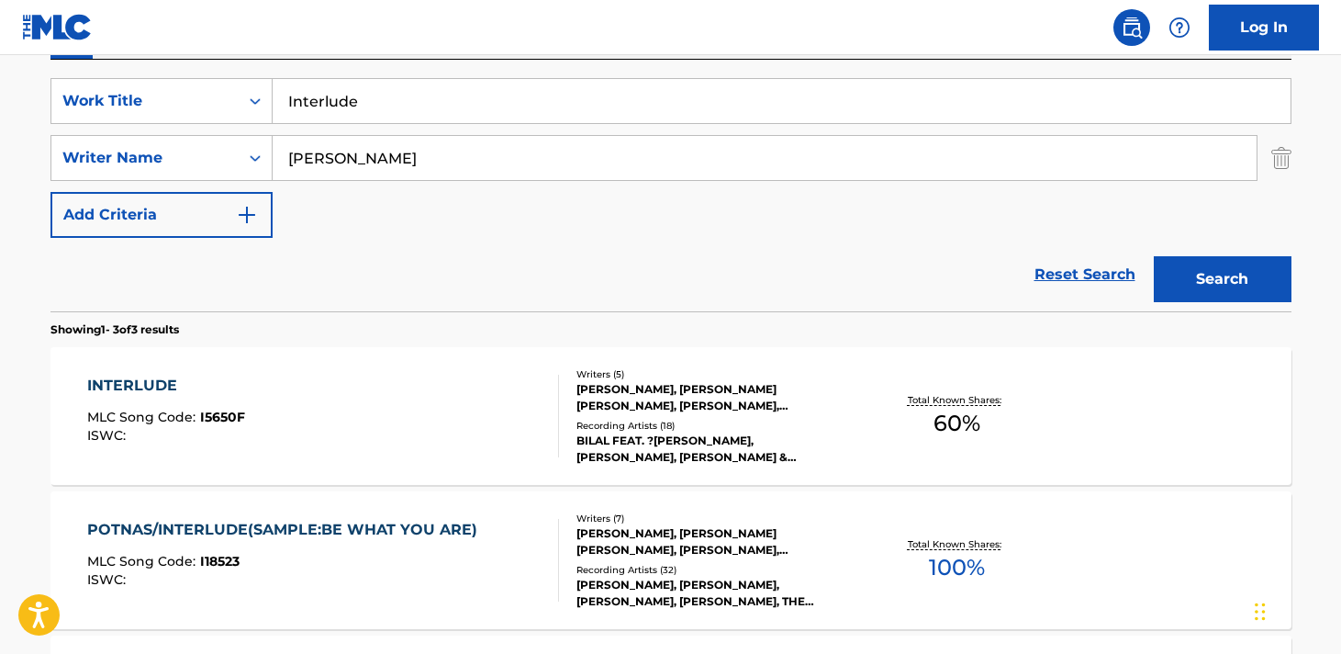
click at [1166, 419] on div "INTERLUDE MLC Song Code : I5650F ISWC : Writers ( 5 ) [PERSON_NAME], [PERSON_NA…" at bounding box center [670, 416] width 1241 height 138
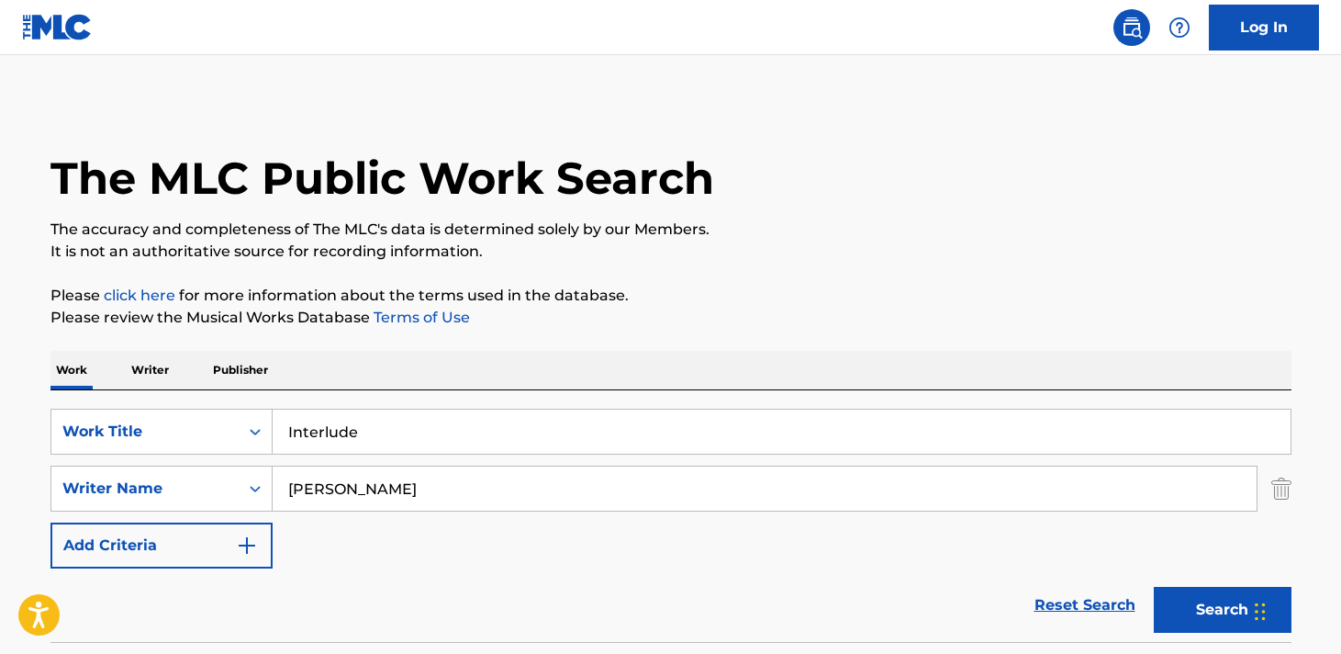
scroll to position [330, 0]
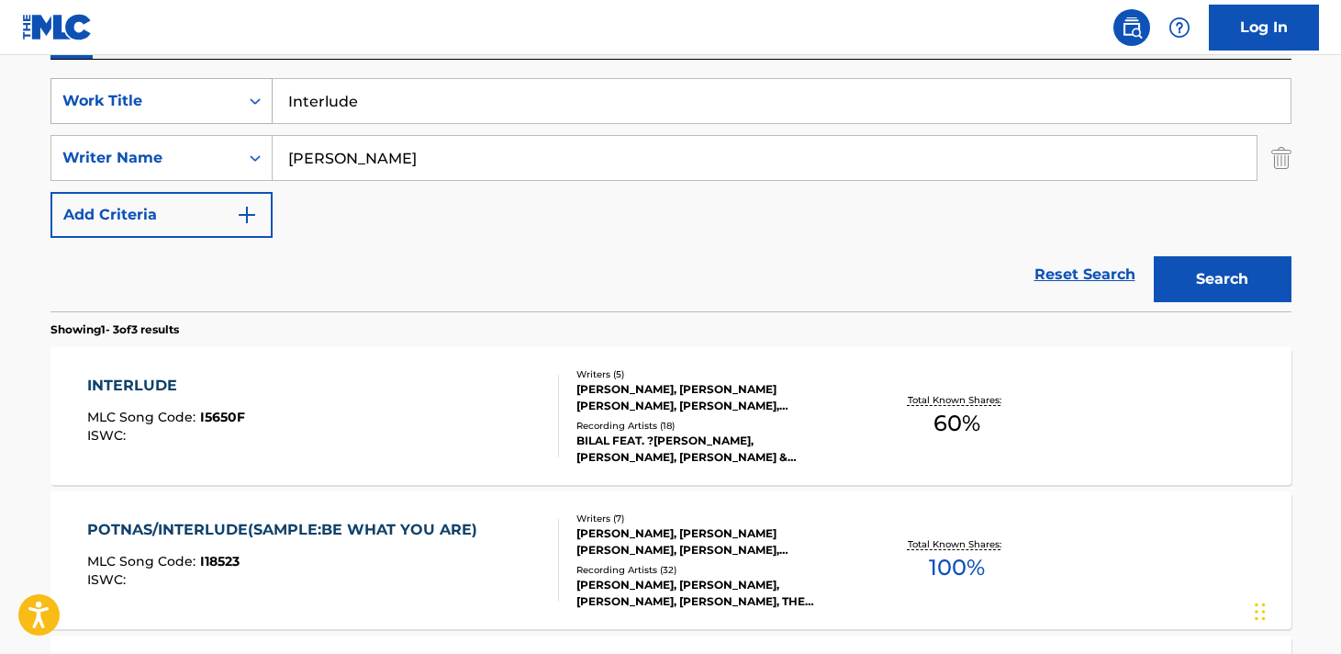
drag, startPoint x: 363, startPoint y: 106, endPoint x: 252, endPoint y: 98, distance: 110.5
click at [252, 98] on div "SearchWithCriteria745ecad1-6d56-4fbc-b976-cd5a18630e25 Work Title Interlude" at bounding box center [670, 101] width 1241 height 46
type input "Its all good"
click at [1210, 273] on button "Search" at bounding box center [1223, 279] width 138 height 46
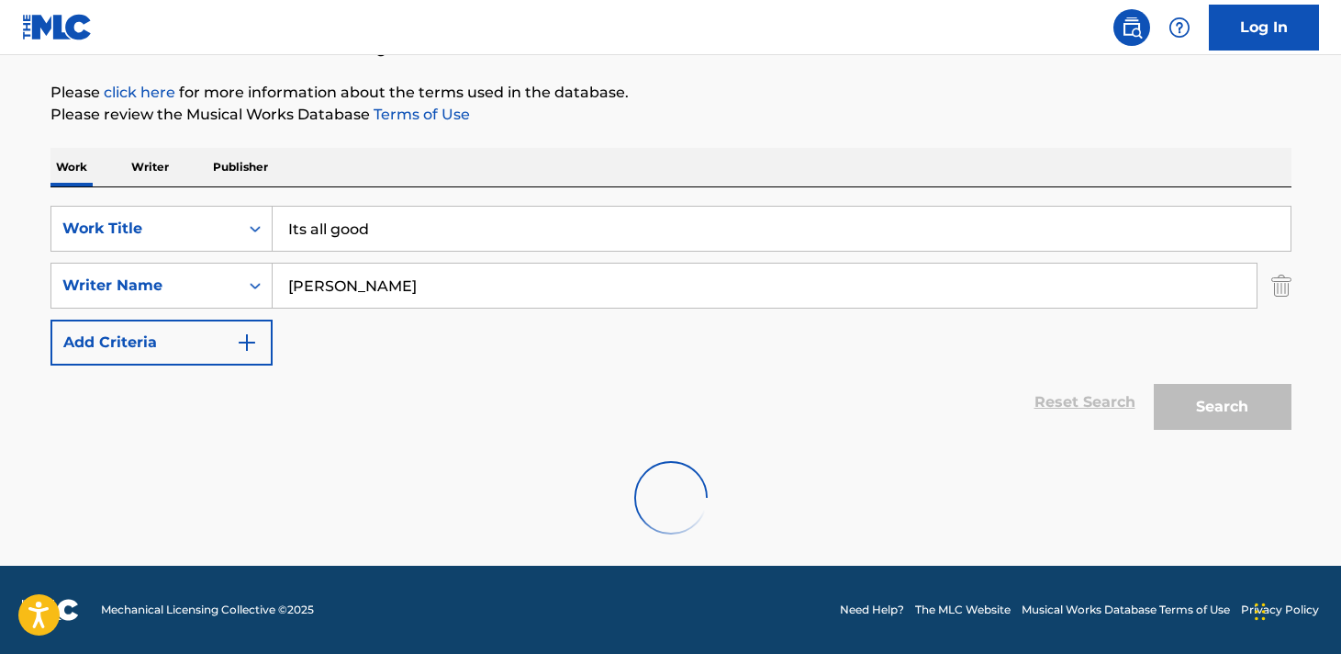
scroll to position [203, 0]
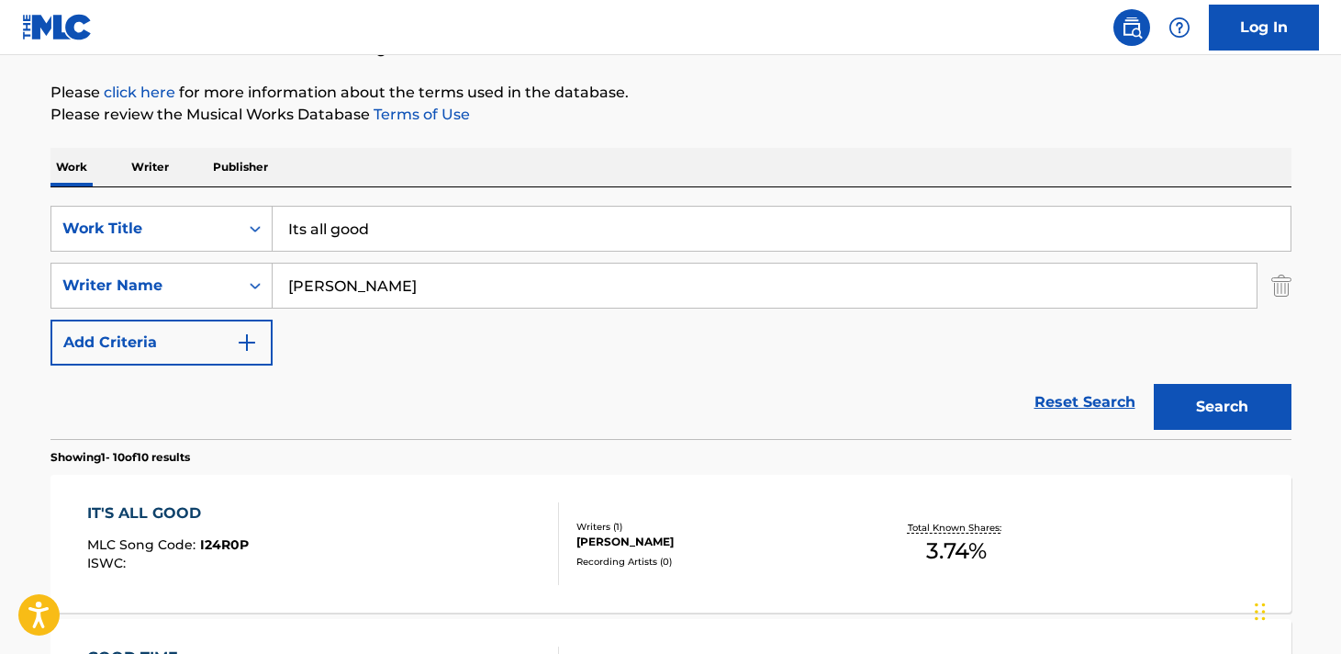
click at [1160, 520] on div "IT'S ALL GOOD MLC Song Code : I24R0P ISWC : Writers ( 1 ) [PERSON_NAME] Recordi…" at bounding box center [670, 544] width 1241 height 138
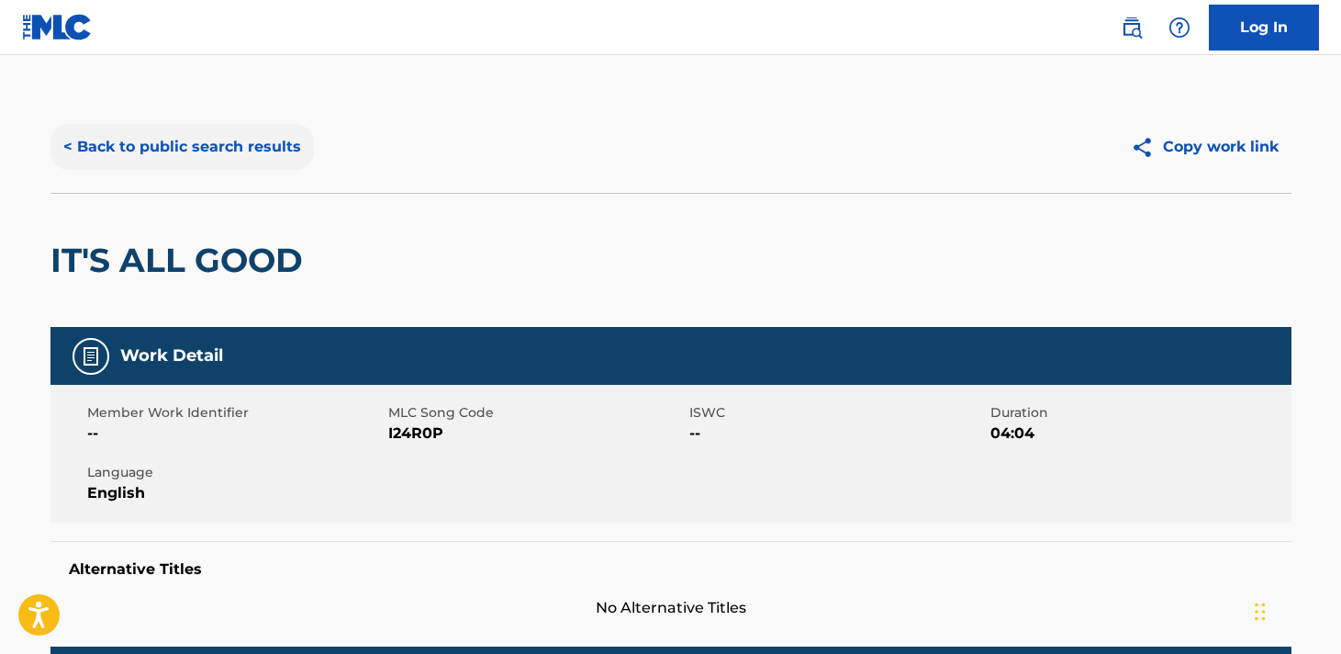
click at [162, 144] on button "< Back to public search results" at bounding box center [181, 147] width 263 height 46
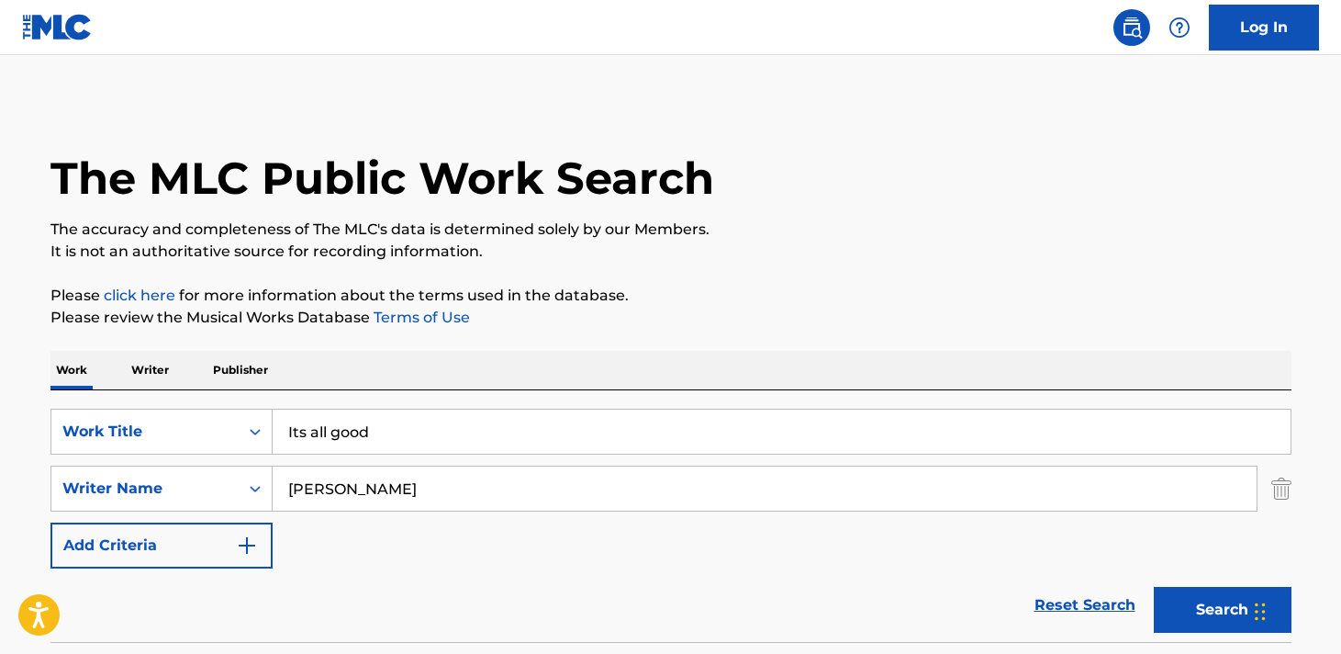
scroll to position [203, 0]
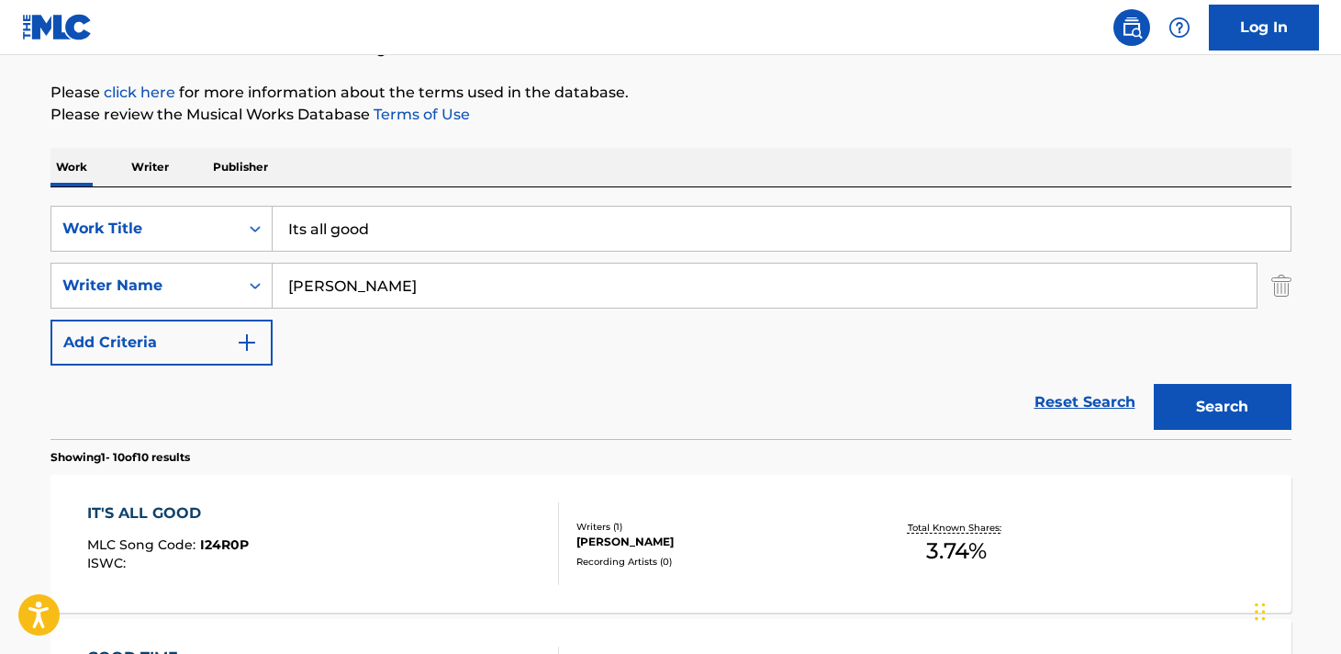
drag, startPoint x: 376, startPoint y: 229, endPoint x: 292, endPoint y: 224, distance: 84.6
click at [284, 222] on input "Its all good" at bounding box center [782, 229] width 1018 height 44
type input "Little Brother"
click at [1216, 397] on button "Search" at bounding box center [1223, 407] width 138 height 46
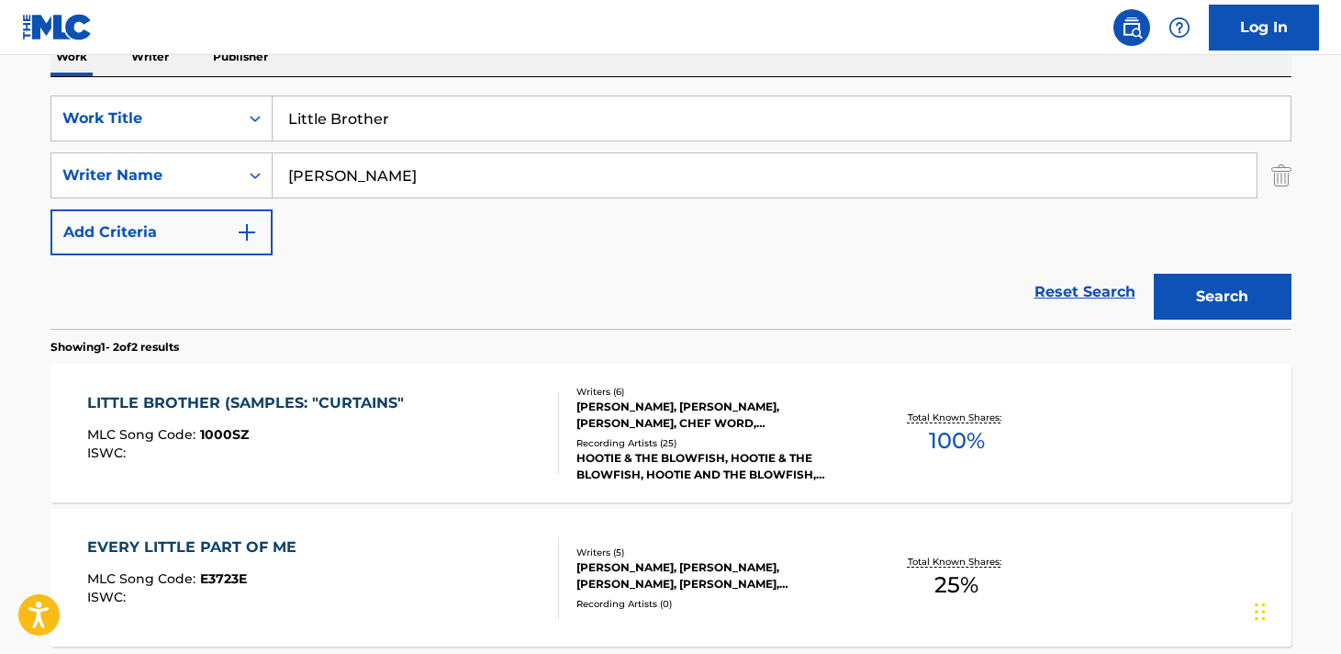
scroll to position [346, 0]
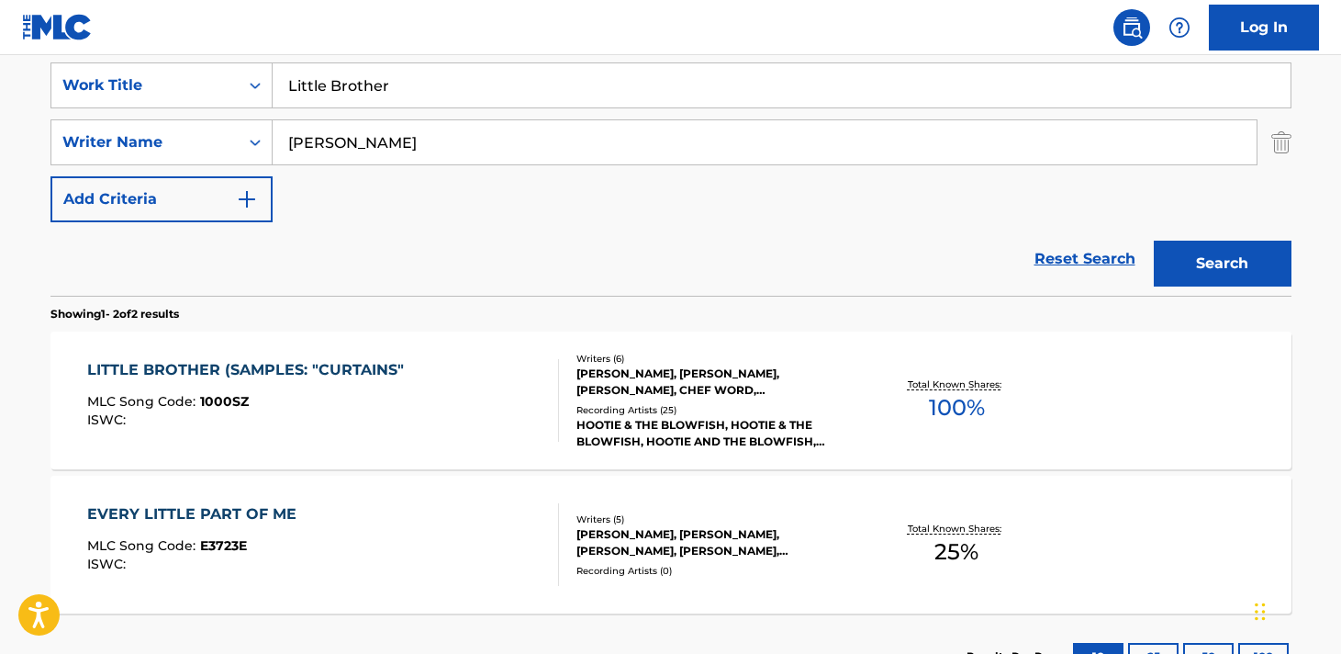
click at [1171, 380] on div "LITTLE BROTHER (SAMPLES: "CURTAINS" MLC Song Code : 1000SZ ISWC : Writers ( 6 )…" at bounding box center [670, 400] width 1241 height 138
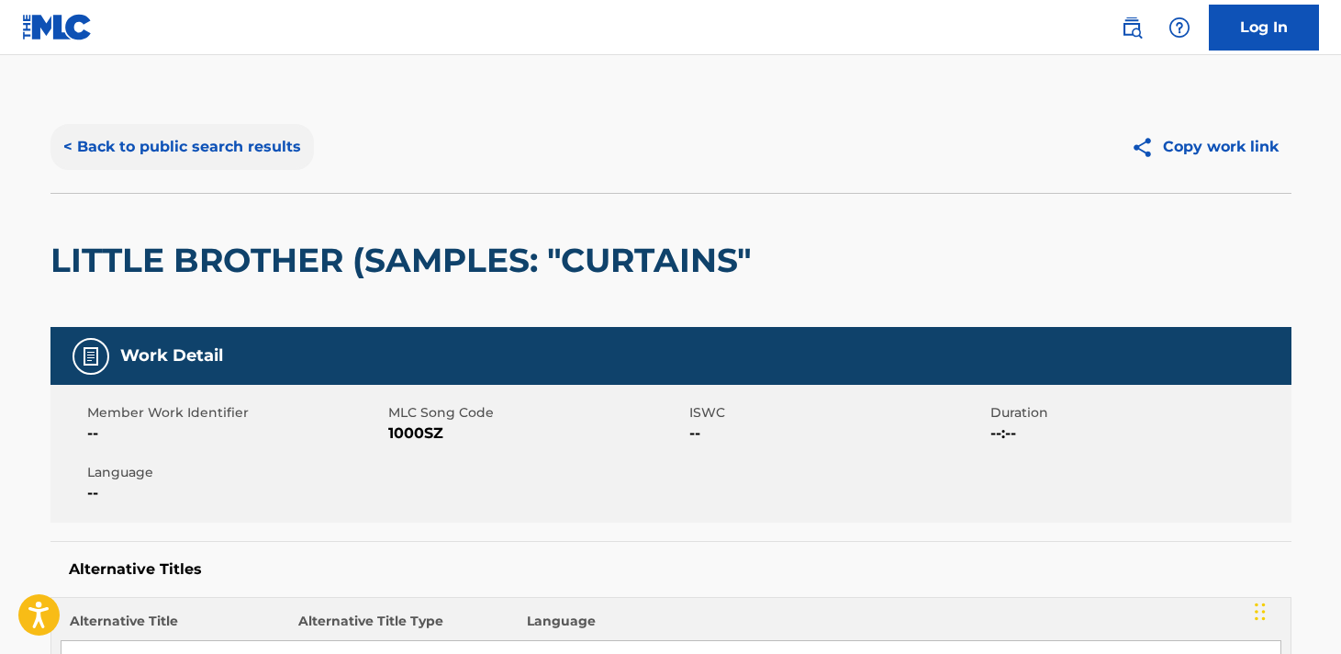
click at [186, 142] on button "< Back to public search results" at bounding box center [181, 147] width 263 height 46
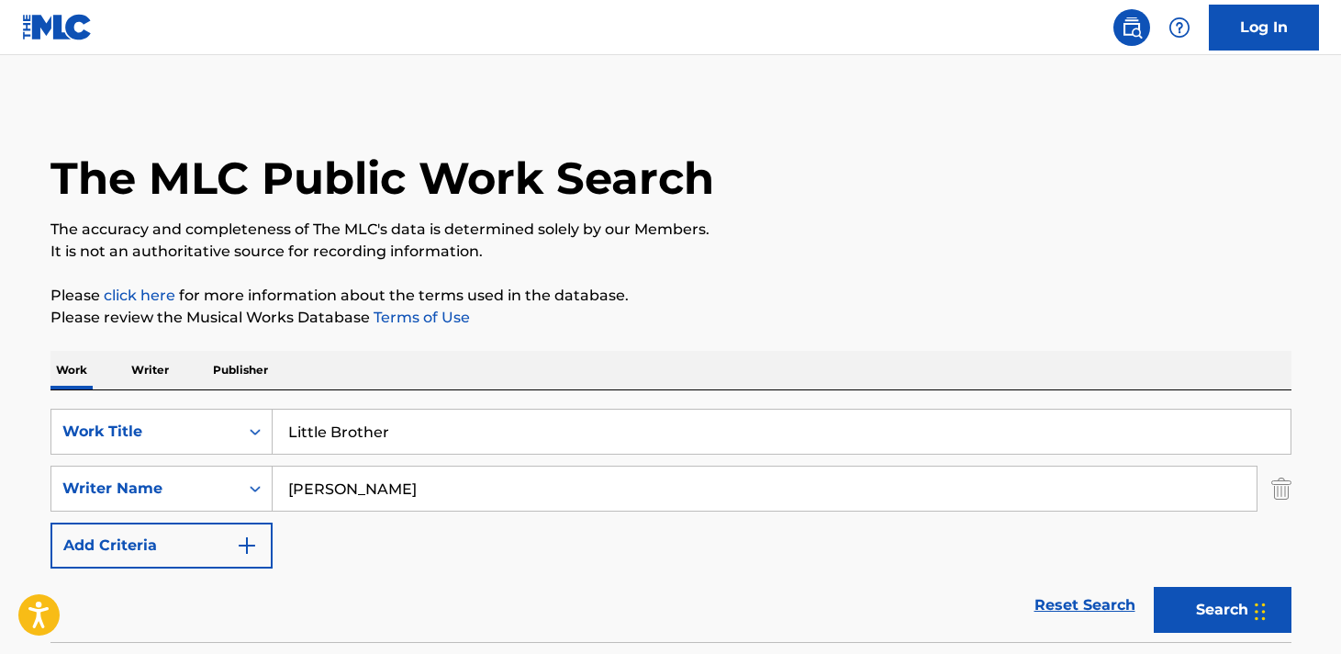
scroll to position [346, 0]
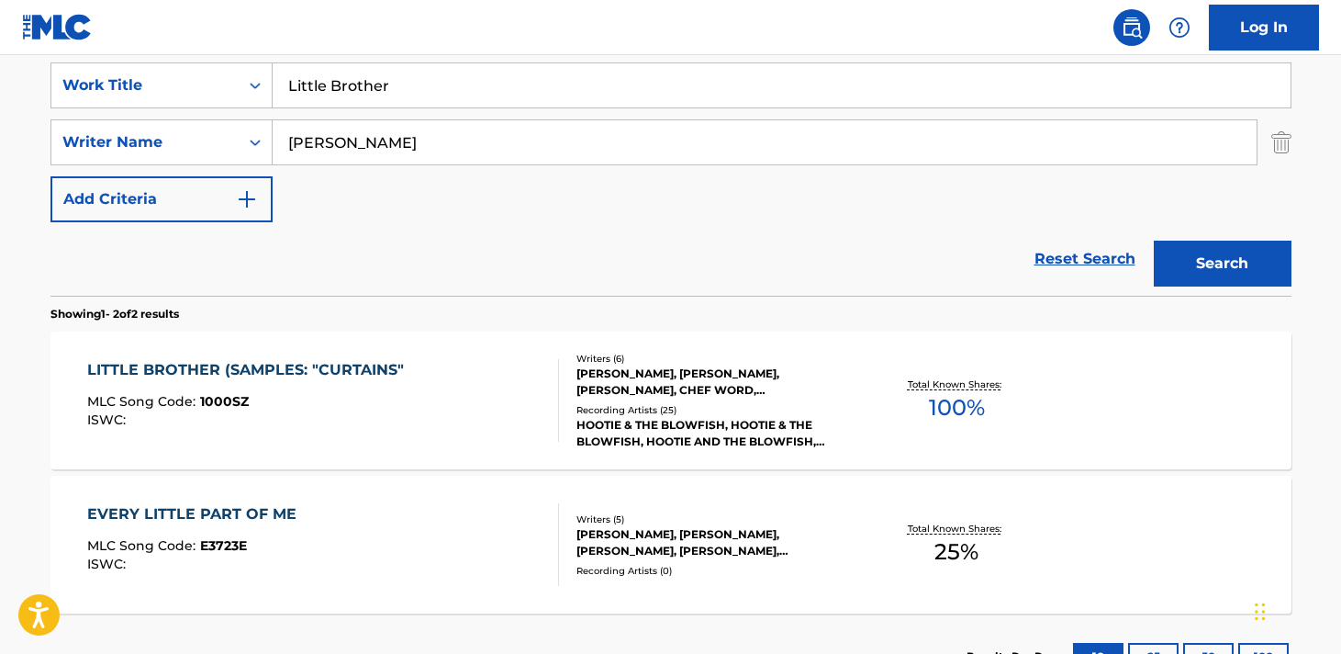
drag, startPoint x: 413, startPoint y: 147, endPoint x: 288, endPoint y: 140, distance: 125.0
click at [288, 140] on input "[PERSON_NAME]" at bounding box center [765, 142] width 984 height 44
click at [419, 81] on input "Little Brother" at bounding box center [782, 85] width 1018 height 44
drag, startPoint x: 415, startPoint y: 84, endPoint x: 280, endPoint y: 83, distance: 134.9
click at [280, 84] on input "Little Brother" at bounding box center [782, 85] width 1018 height 44
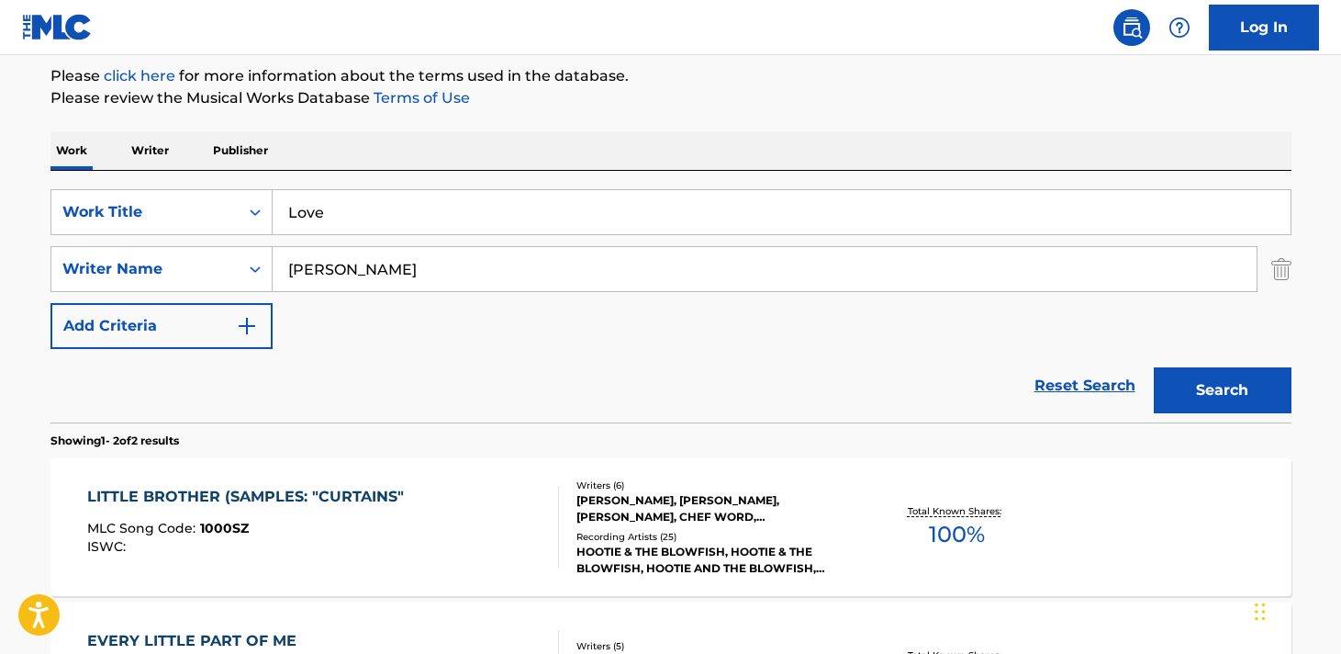
scroll to position [206, 0]
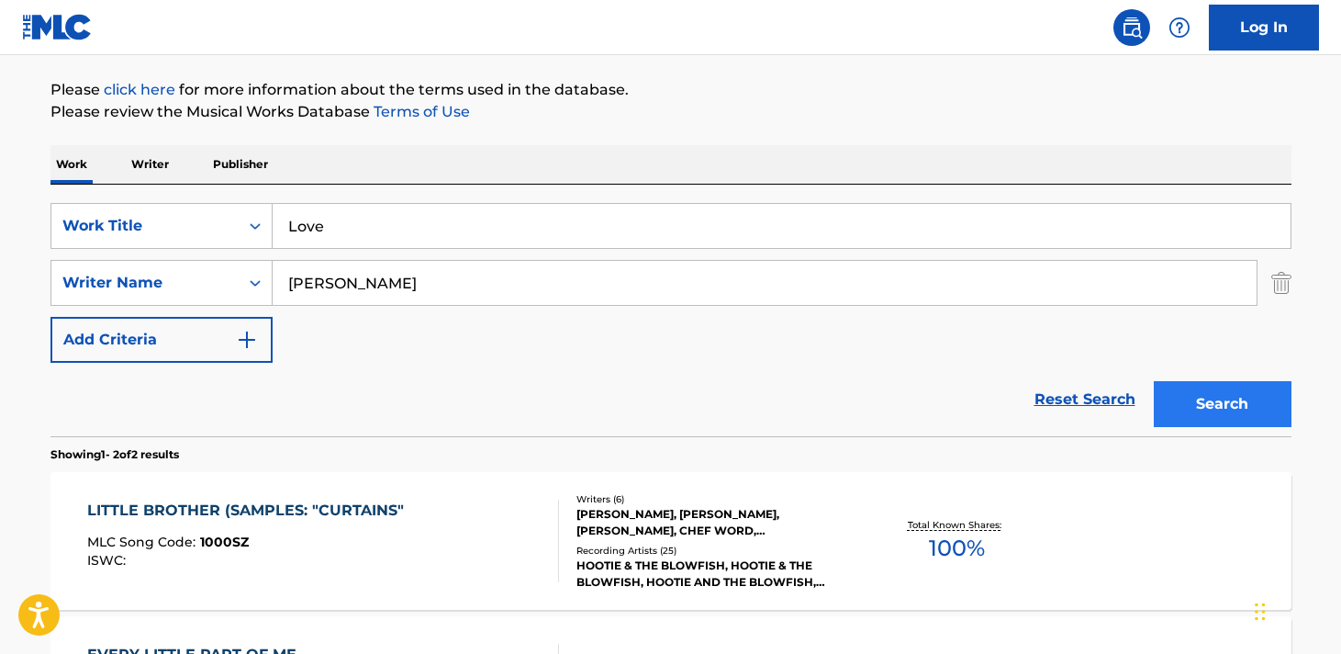
type input "Love"
click at [1195, 387] on button "Search" at bounding box center [1223, 404] width 138 height 46
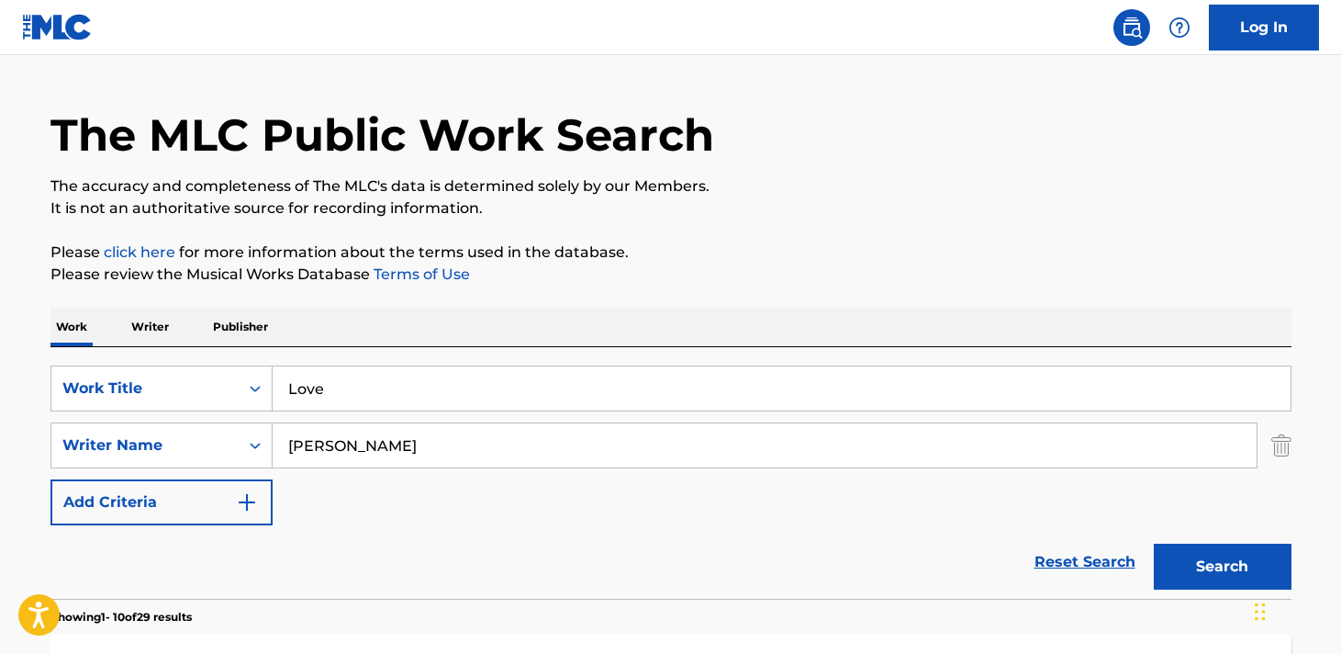
scroll to position [27, 0]
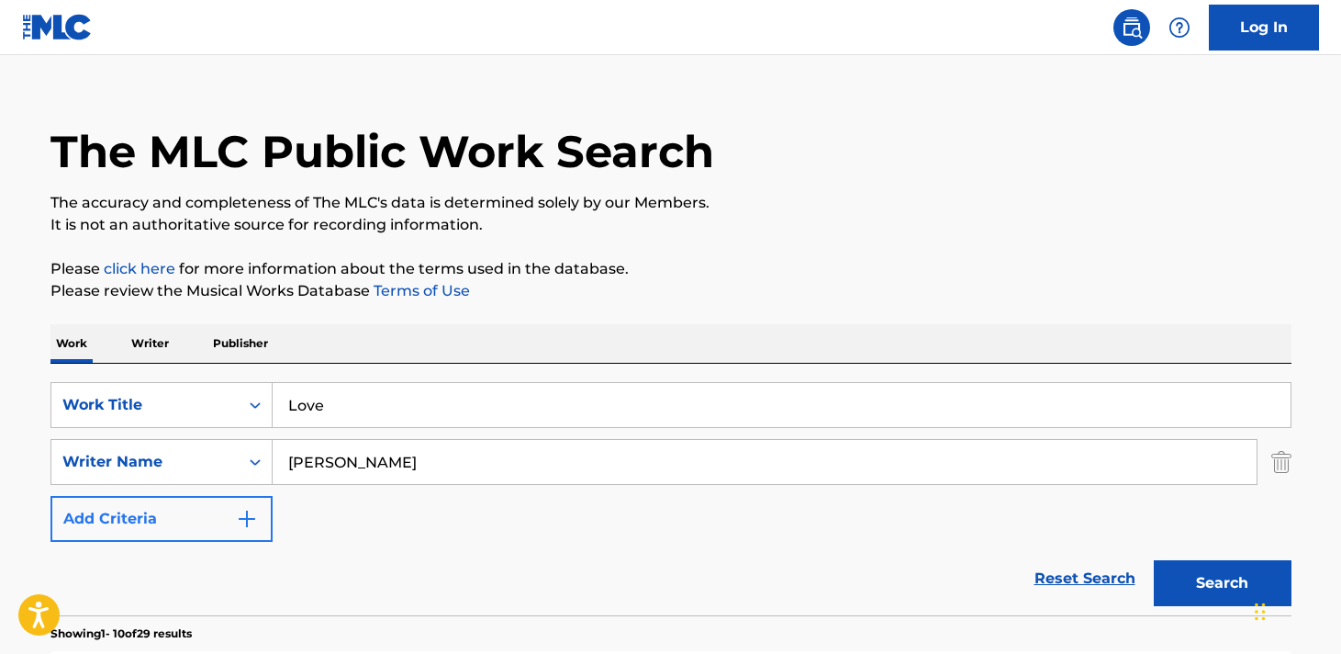
click at [247, 519] on img "Search Form" at bounding box center [247, 519] width 22 height 22
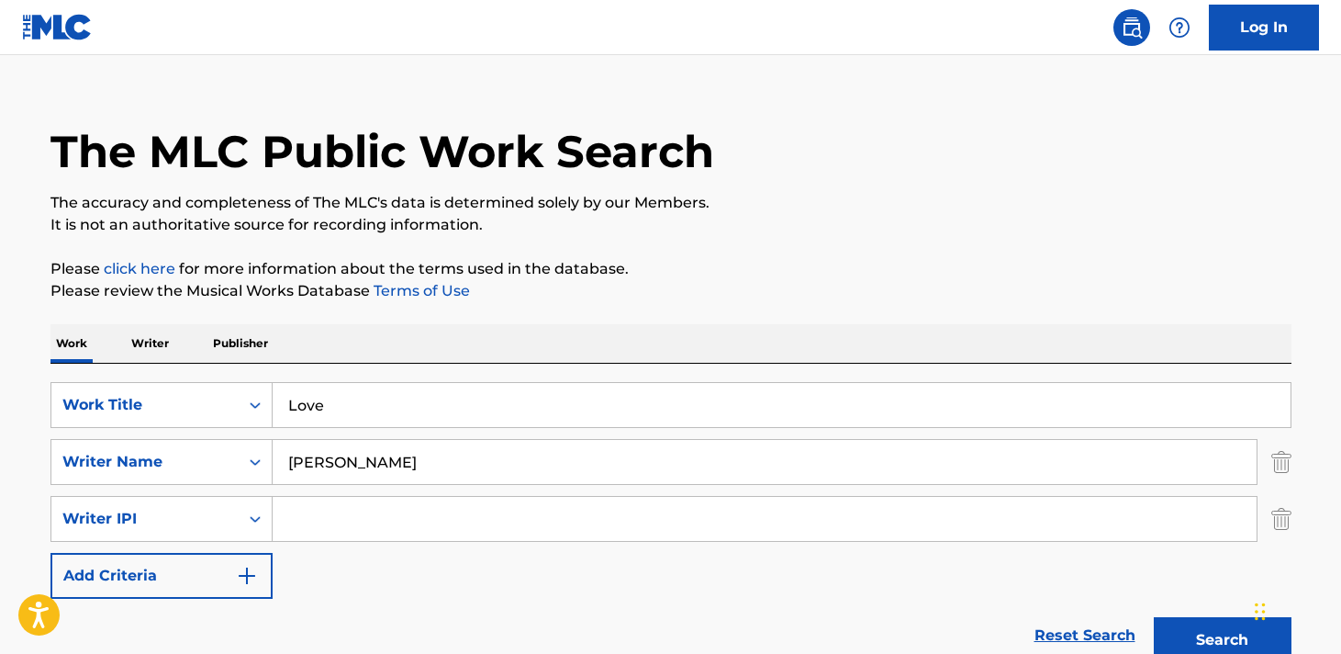
scroll to position [0, 0]
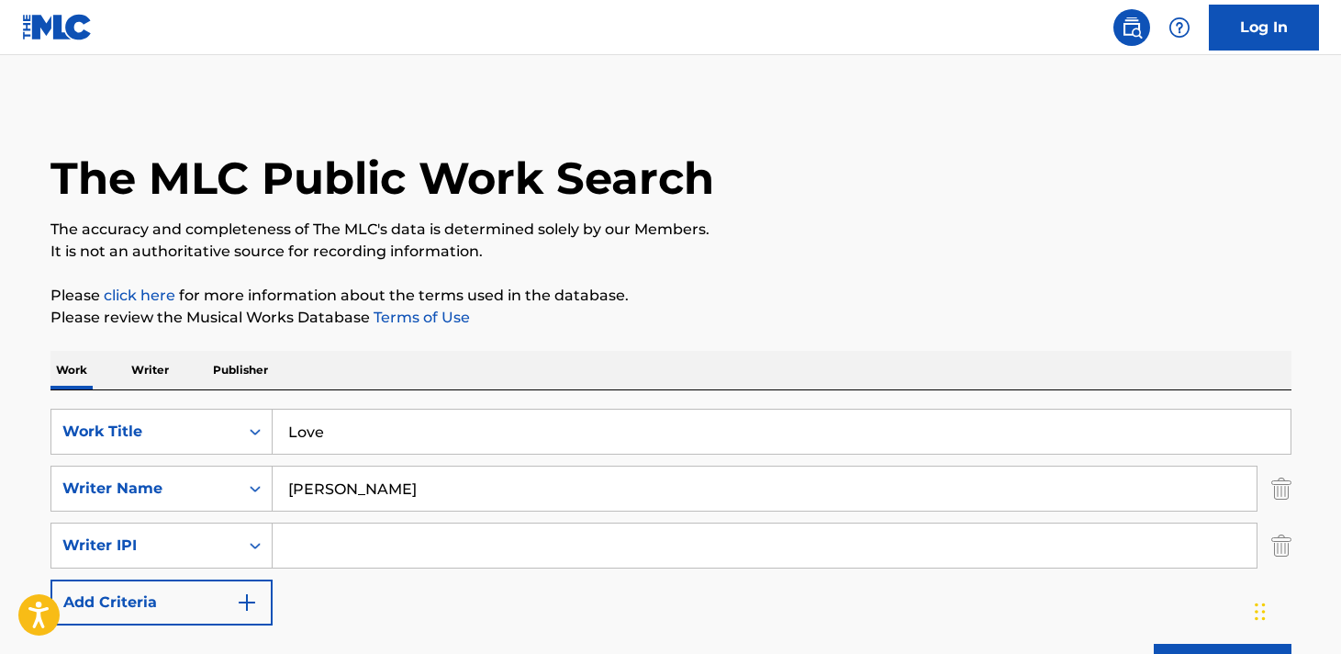
click at [359, 553] on input "Search Form" at bounding box center [765, 545] width 984 height 44
paste input "339306560"
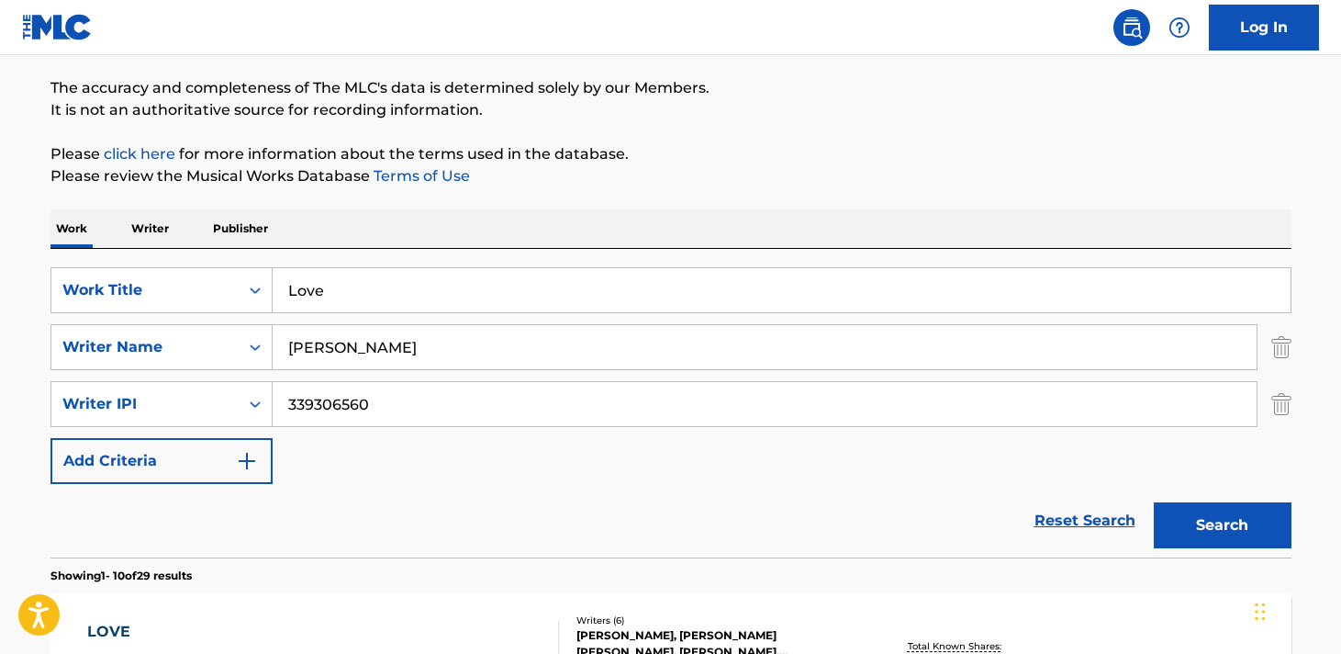
scroll to position [145, 0]
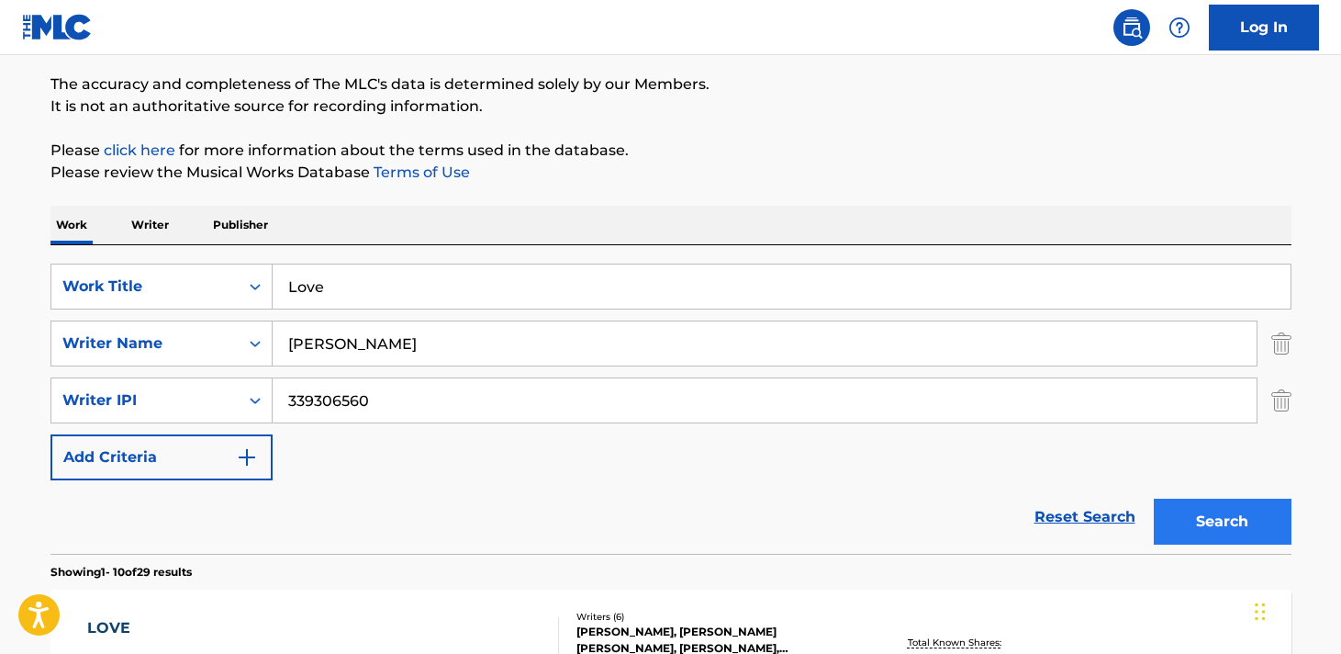
type input "339306560"
click at [1198, 520] on button "Search" at bounding box center [1223, 521] width 138 height 46
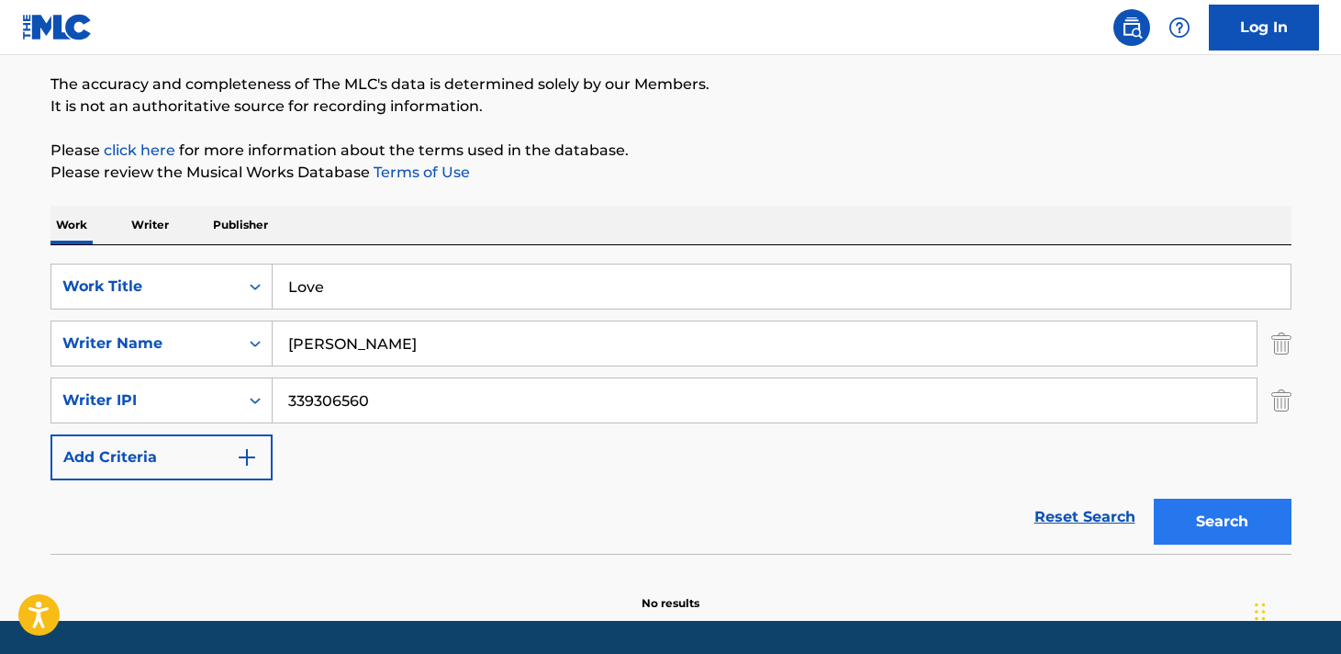
click at [1217, 516] on button "Search" at bounding box center [1223, 521] width 138 height 46
drag, startPoint x: 386, startPoint y: 404, endPoint x: 280, endPoint y: 397, distance: 106.7
click at [281, 397] on input "339306560" at bounding box center [765, 400] width 984 height 44
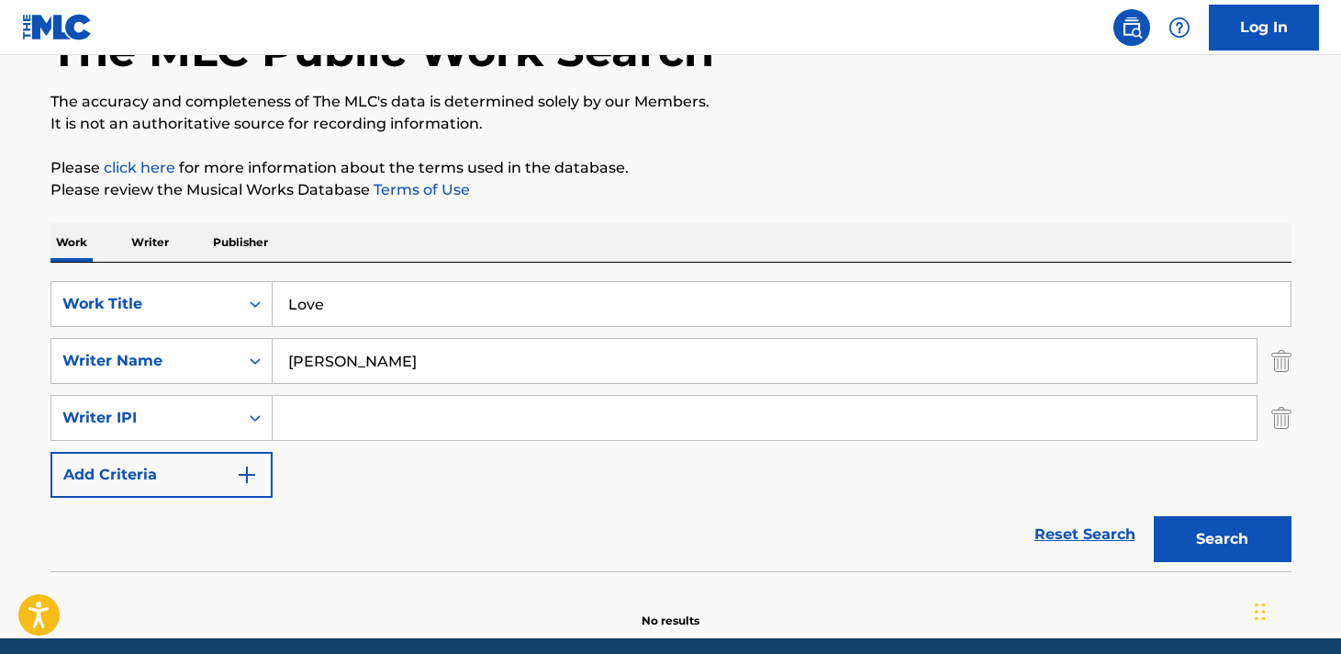
click at [1220, 537] on button "Search" at bounding box center [1223, 539] width 138 height 46
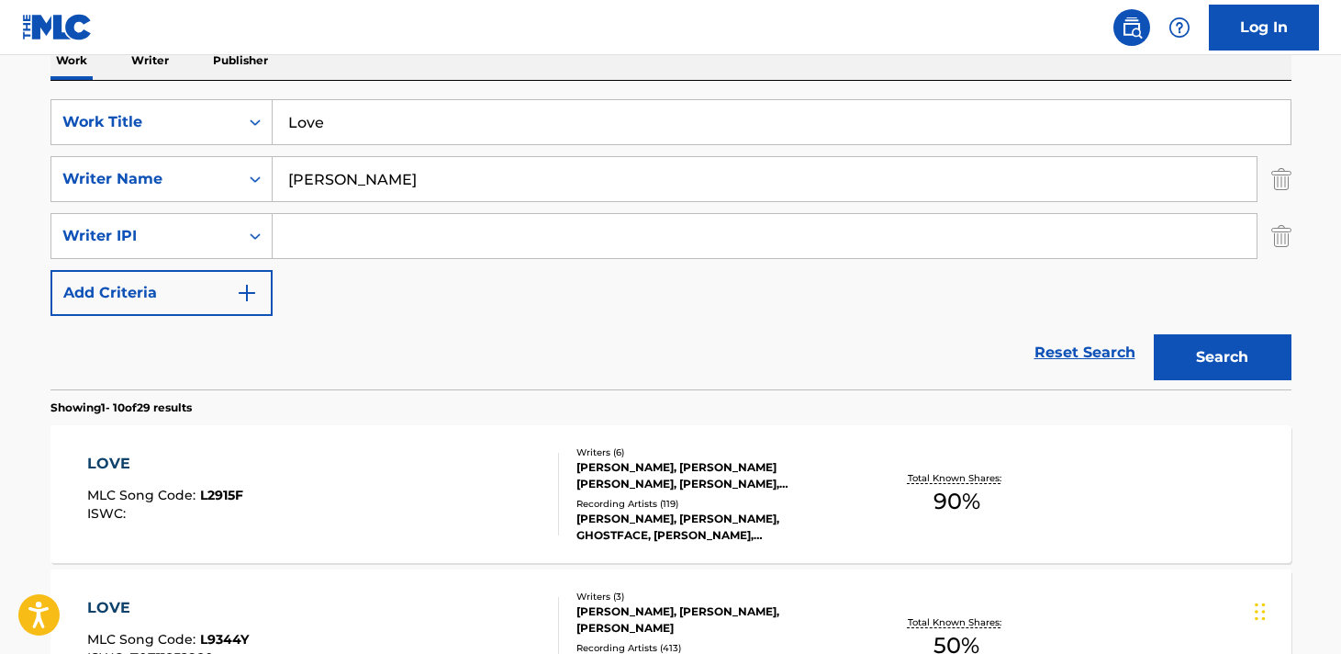
scroll to position [352, 0]
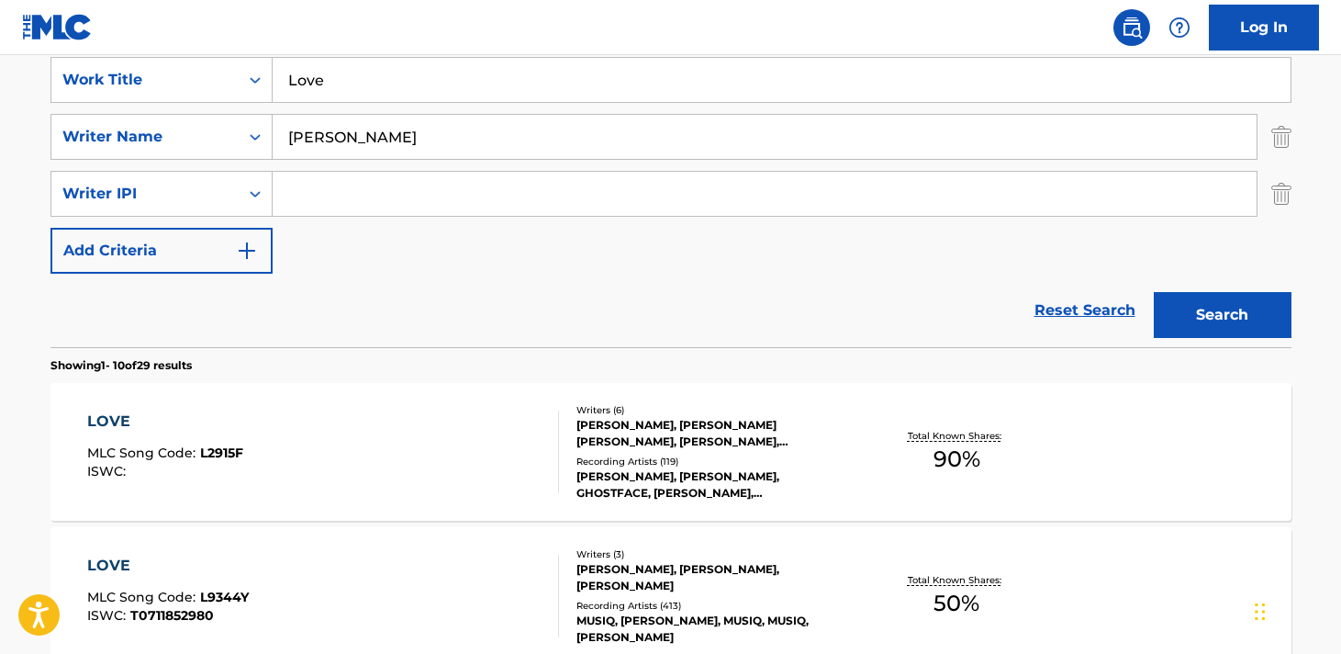
click at [1091, 456] on div "LOVE MLC Song Code : L2915F ISWC : Writers ( 6 ) [PERSON_NAME], [PERSON_NAME] […" at bounding box center [670, 452] width 1241 height 138
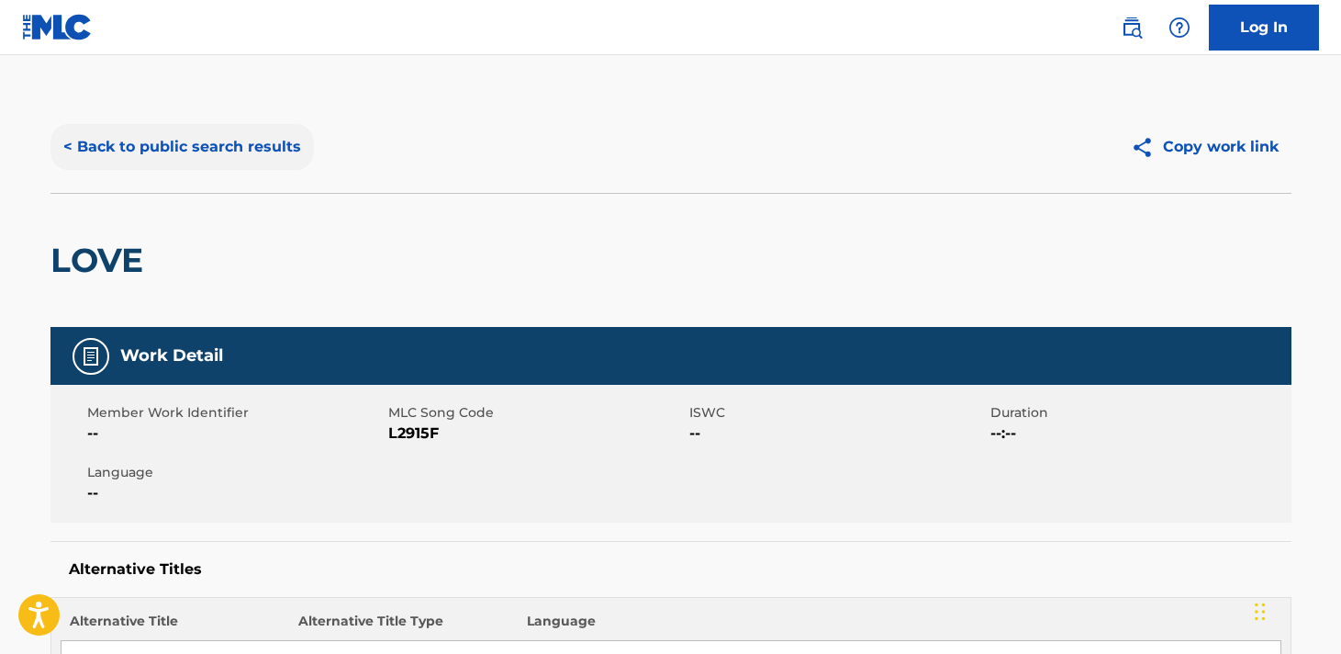
click at [190, 144] on button "< Back to public search results" at bounding box center [181, 147] width 263 height 46
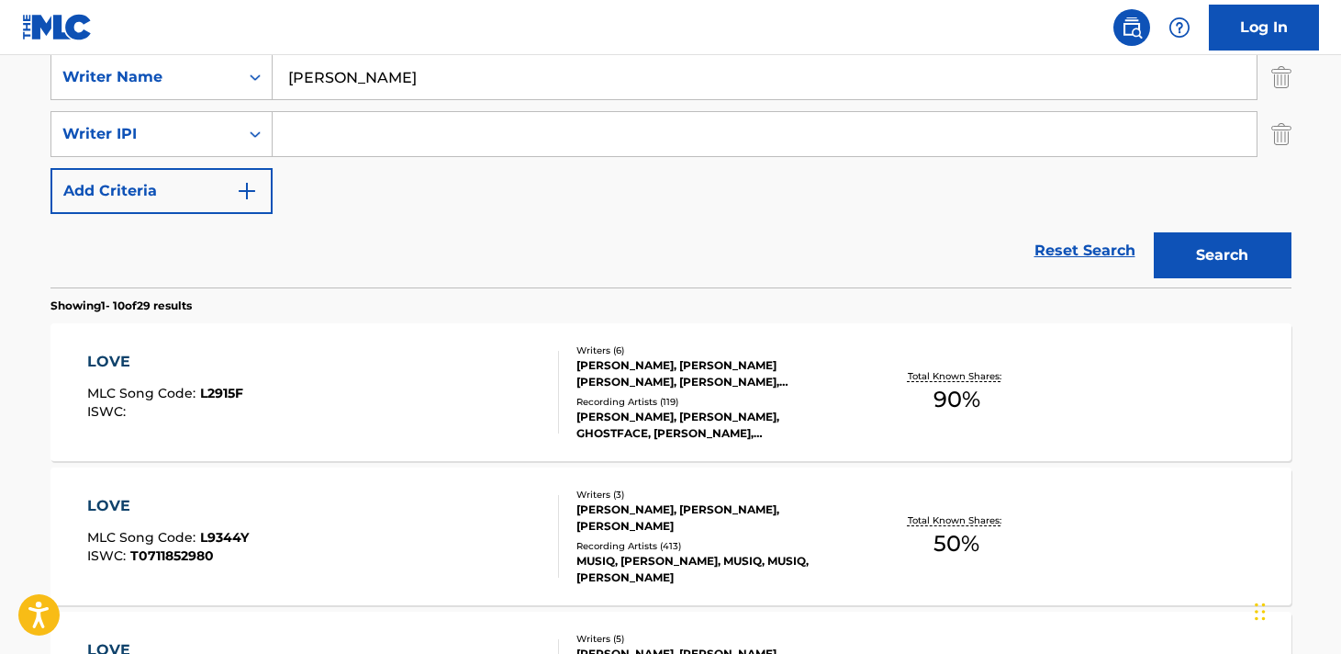
scroll to position [417, 0]
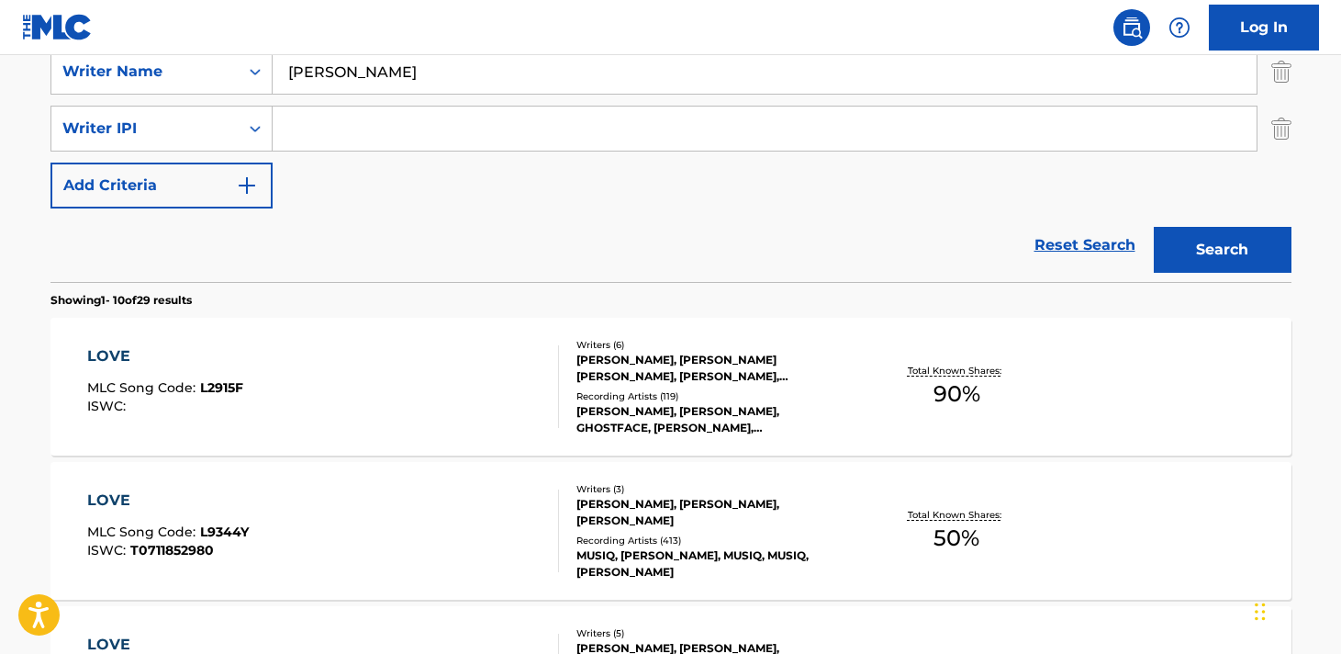
click at [465, 508] on div "LOVE MLC Song Code : L9344Y ISWC : T0711852980" at bounding box center [323, 530] width 472 height 83
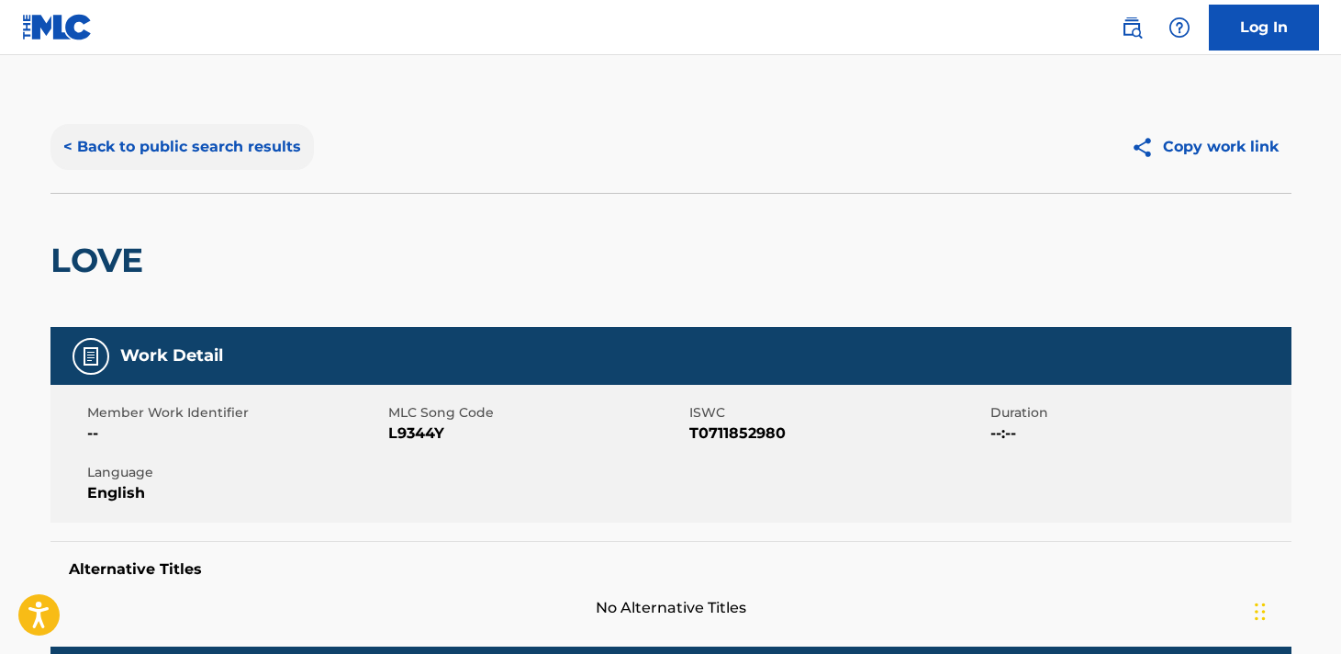
click at [190, 142] on button "< Back to public search results" at bounding box center [181, 147] width 263 height 46
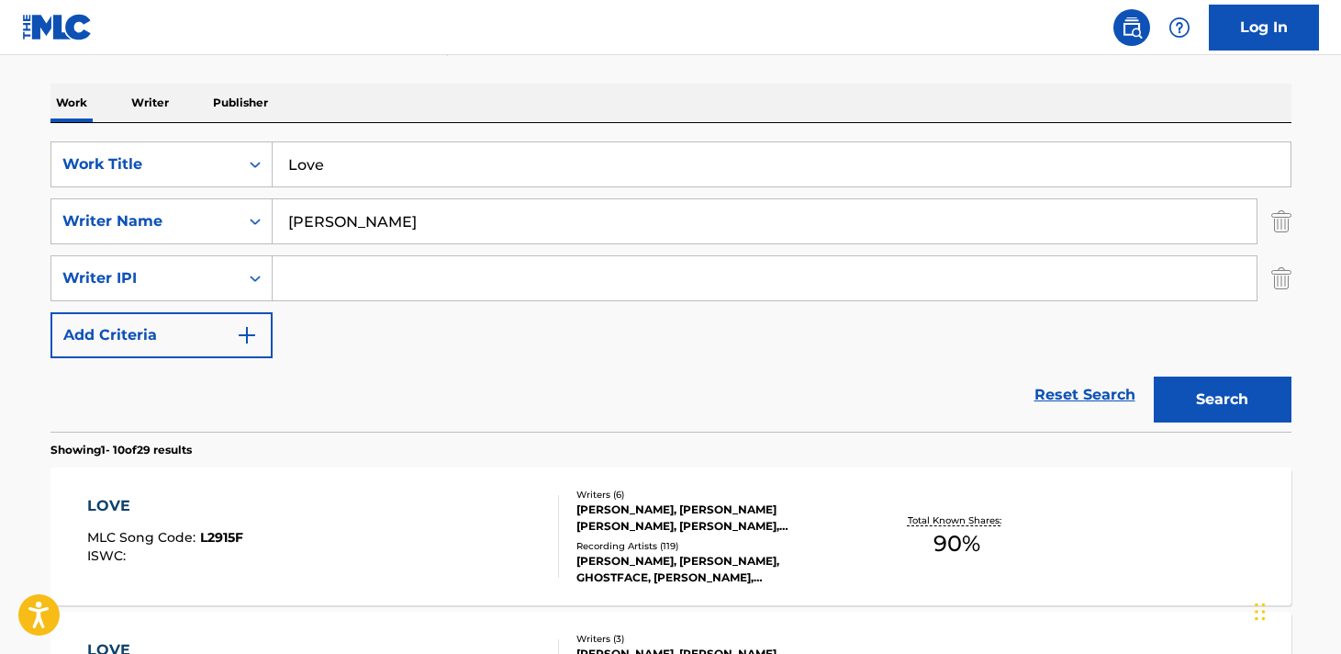
scroll to position [273, 0]
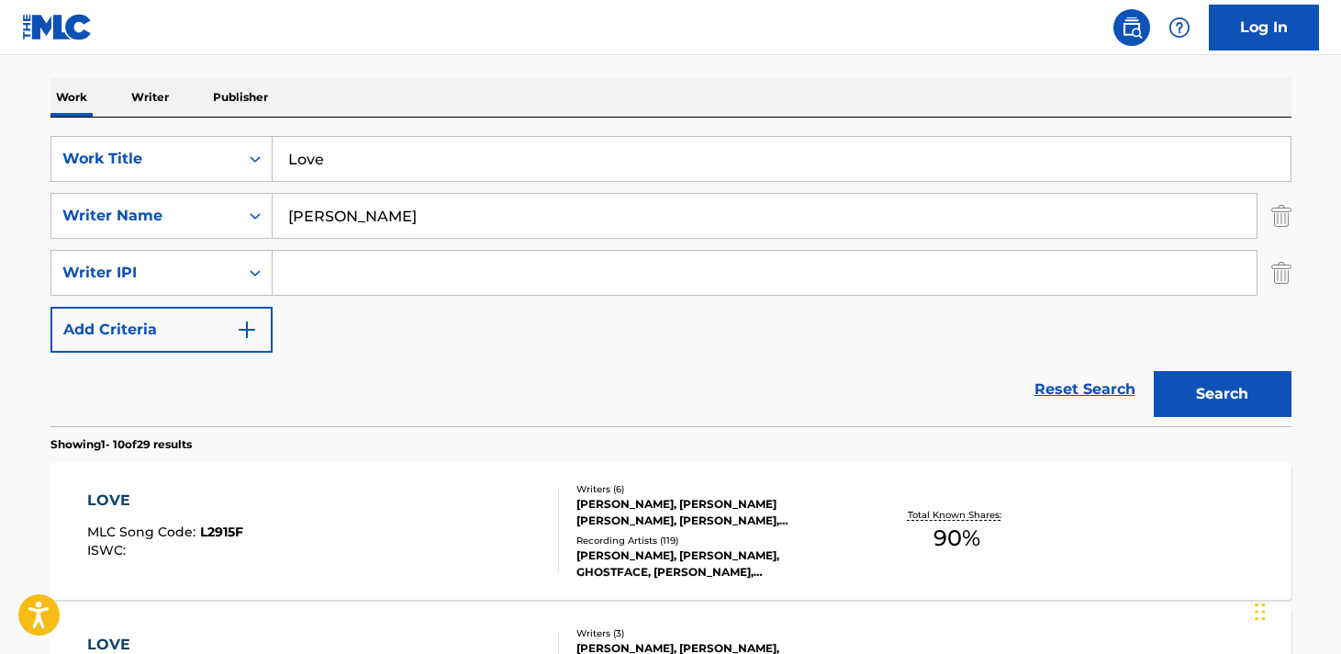
drag, startPoint x: 334, startPoint y: 166, endPoint x: 275, endPoint y: 162, distance: 58.9
click at [275, 162] on input "Love" at bounding box center [782, 159] width 1018 height 44
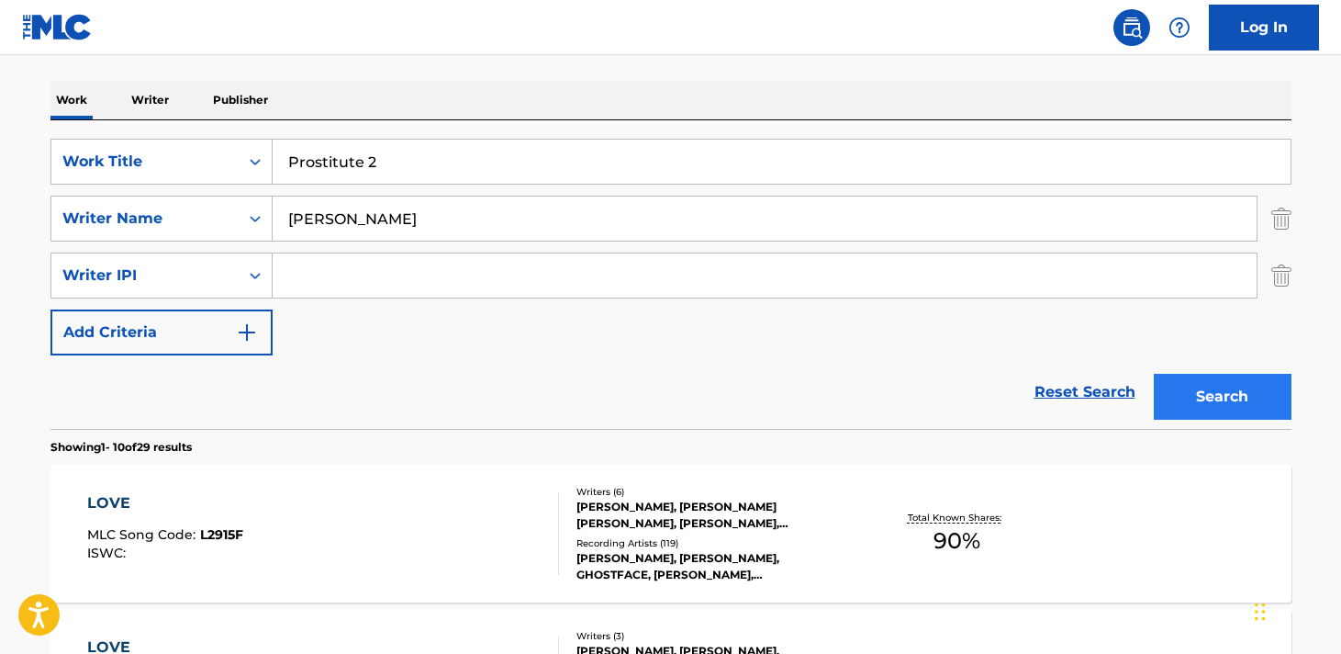
type input "Prostitute 2"
click at [1195, 398] on button "Search" at bounding box center [1223, 397] width 138 height 46
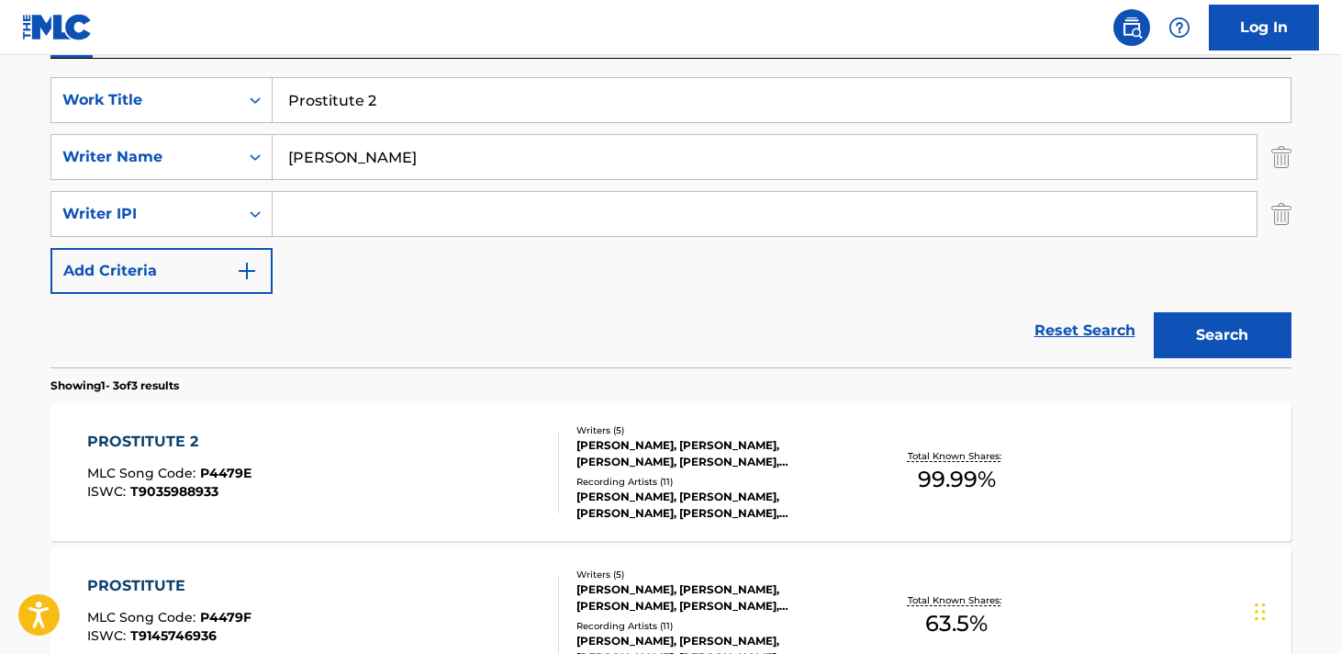
scroll to position [332, 0]
click at [1157, 464] on div "PROSTITUTE 2 MLC Song Code : P4479E ISWC : T9035988933 Writers ( 5 ) [PERSON_NA…" at bounding box center [670, 471] width 1241 height 138
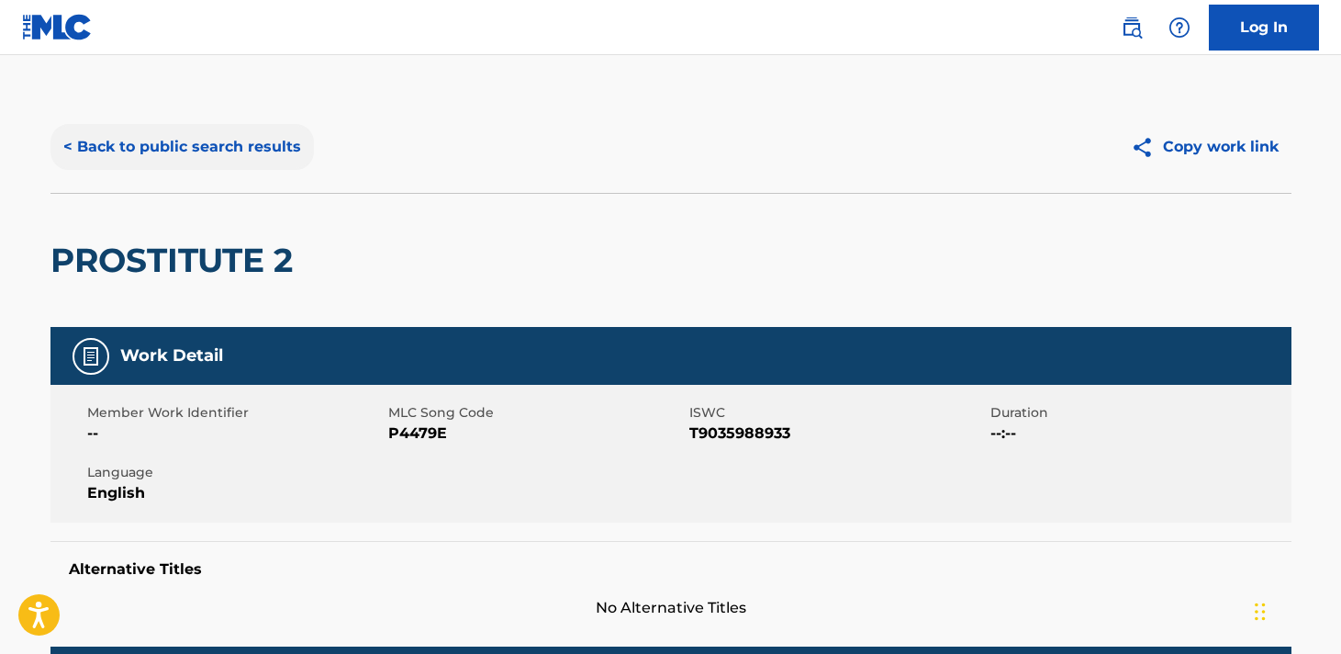
click at [181, 147] on button "< Back to public search results" at bounding box center [181, 147] width 263 height 46
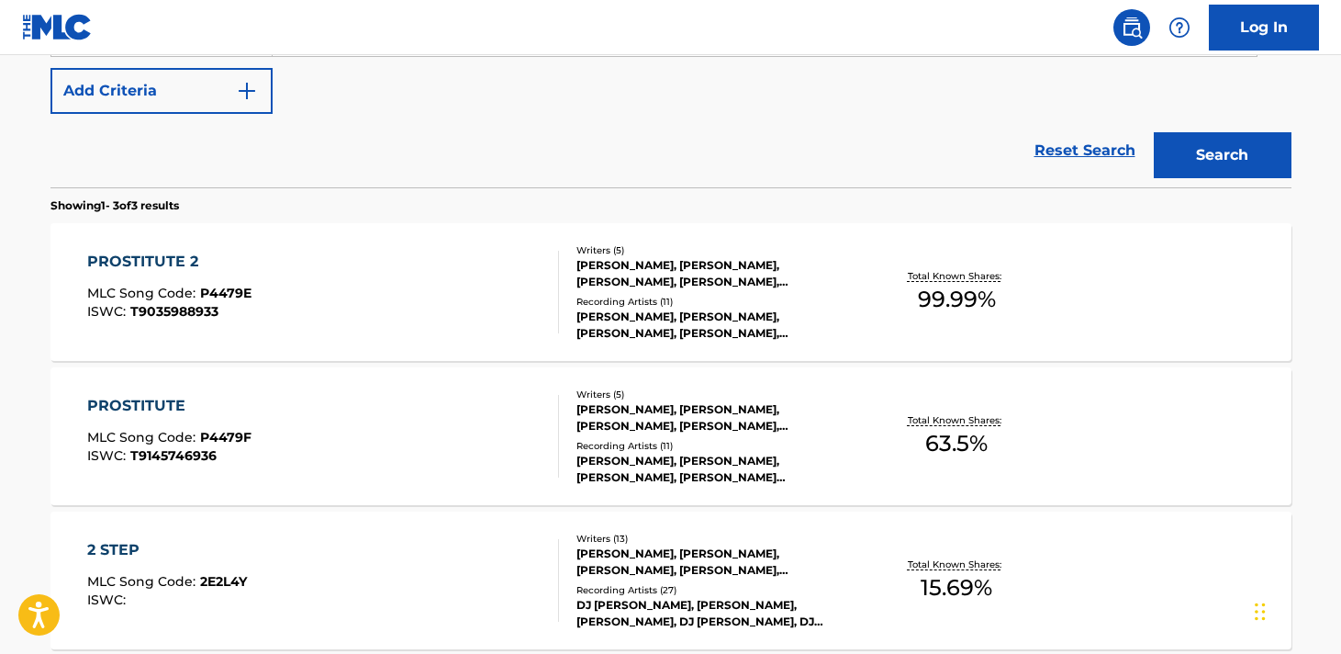
scroll to position [514, 0]
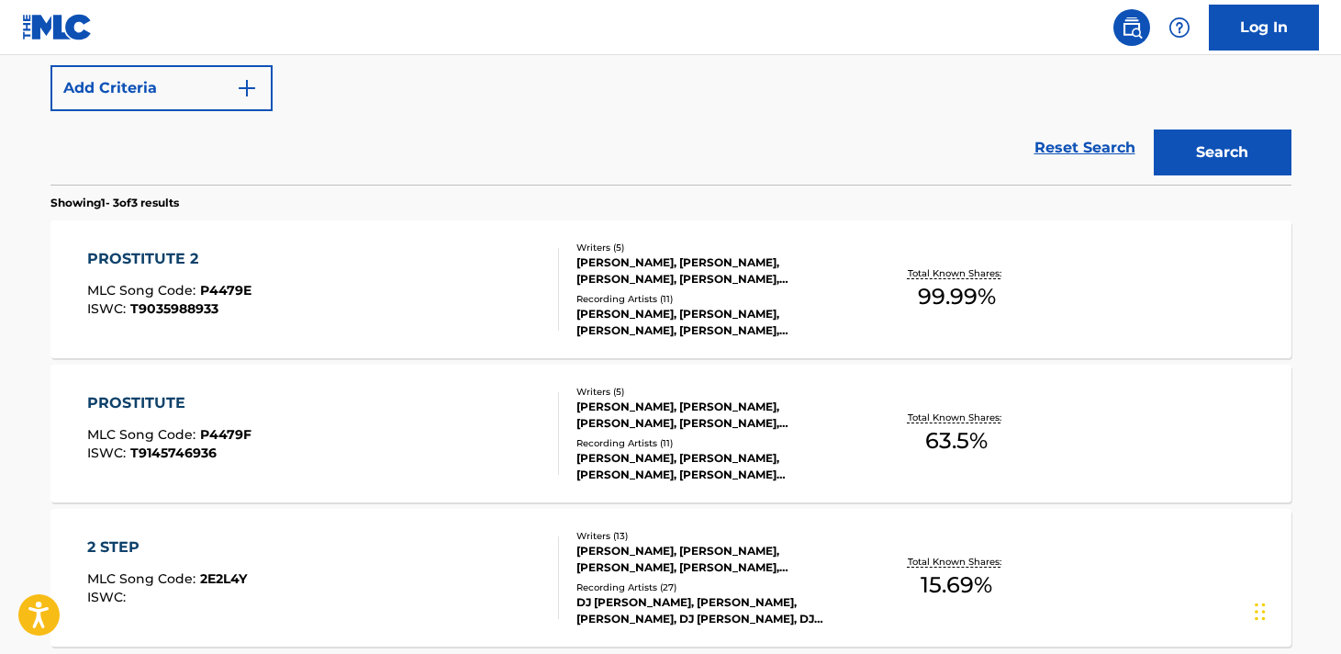
click at [1095, 298] on div "PROSTITUTE 2 MLC Song Code : P4479E ISWC : T9035988933 Writers ( 5 ) [PERSON_NA…" at bounding box center [670, 289] width 1241 height 138
